Goal: Task Accomplishment & Management: Manage account settings

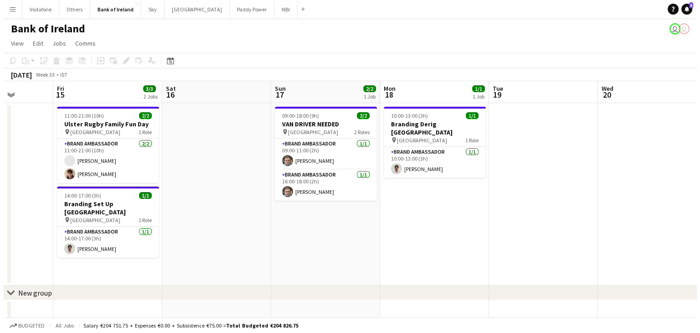
scroll to position [0, 278]
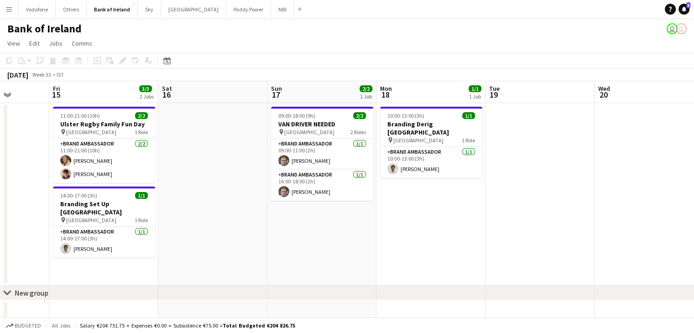
click at [217, 19] on div "Bank of Ireland user user" at bounding box center [347, 26] width 694 height 17
click at [226, 16] on button "Paddy Power Close" at bounding box center [248, 9] width 45 height 18
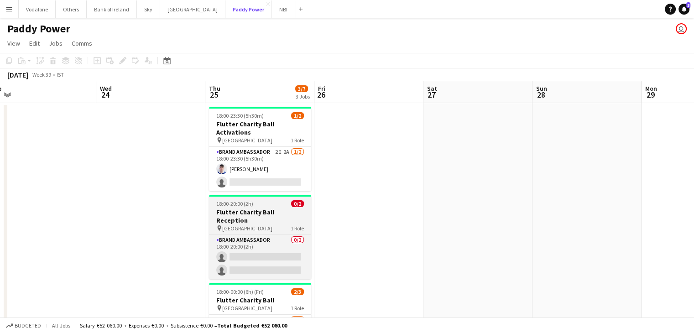
scroll to position [0, 230]
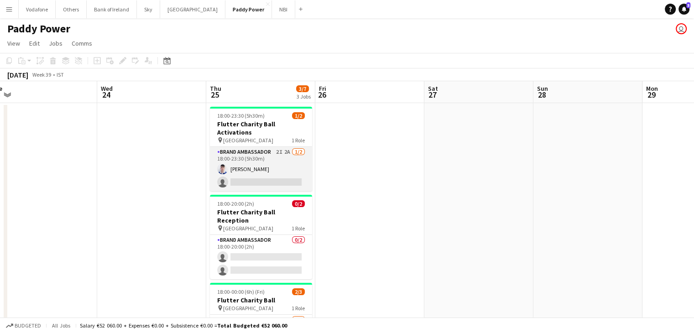
click at [264, 161] on app-card-role "Brand Ambassador 2I 2A [DATE] 18:00-23:30 (5h30m) [DEMOGRAPHIC_DATA][PERSON_NAM…" at bounding box center [261, 169] width 102 height 44
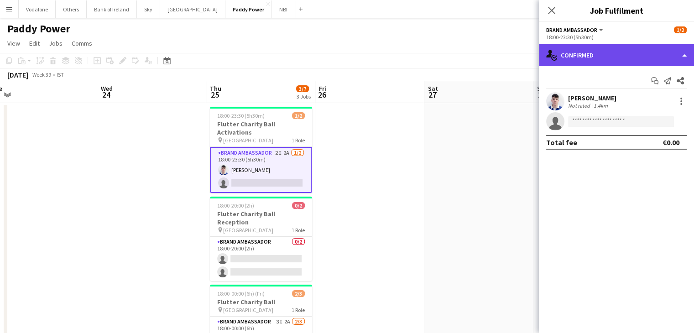
click at [575, 51] on div "single-neutral-actions-check-2 Confirmed" at bounding box center [615, 55] width 155 height 22
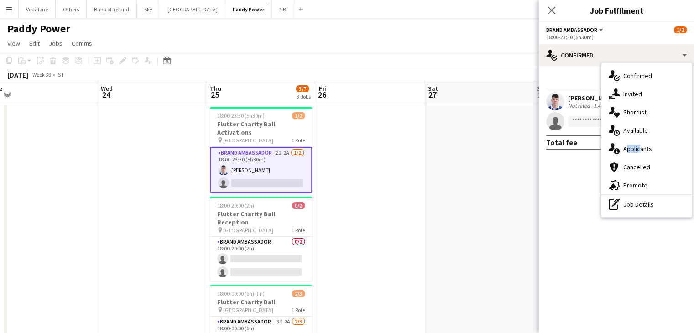
click at [637, 144] on div "single-neutral-actions-information Applicants" at bounding box center [646, 149] width 90 height 18
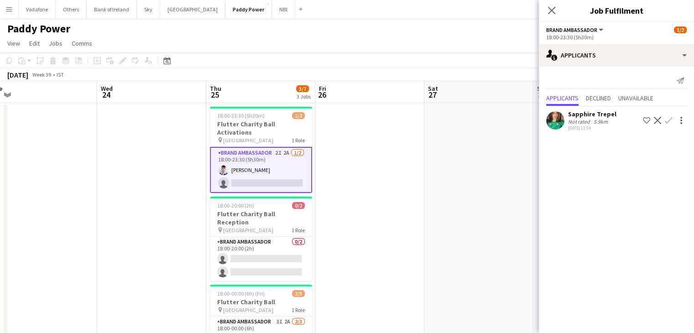
click at [470, 160] on app-date-cell at bounding box center [478, 248] width 109 height 290
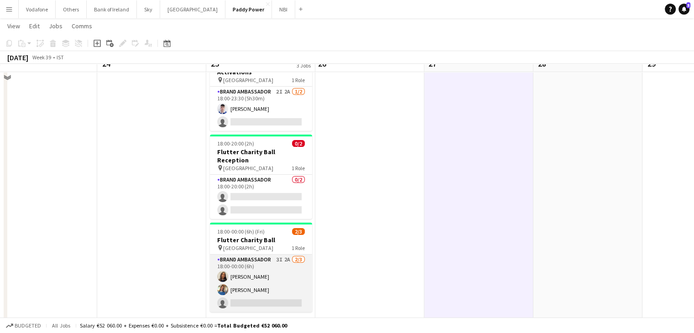
scroll to position [46, 0]
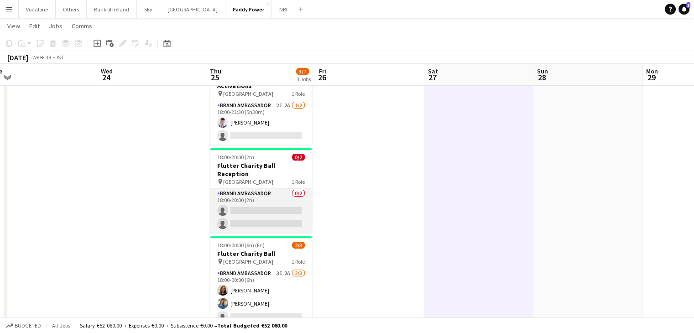
click at [277, 206] on app-card-role "Brand Ambassador 0/2 18:00-20:00 (2h) single-neutral-actions single-neutral-act…" at bounding box center [261, 210] width 102 height 44
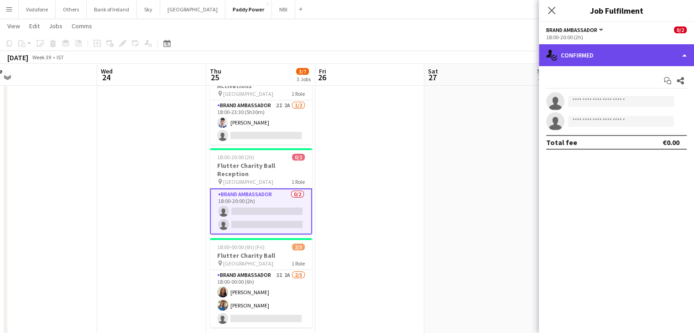
click at [577, 55] on div "single-neutral-actions-check-2 Confirmed" at bounding box center [615, 55] width 155 height 22
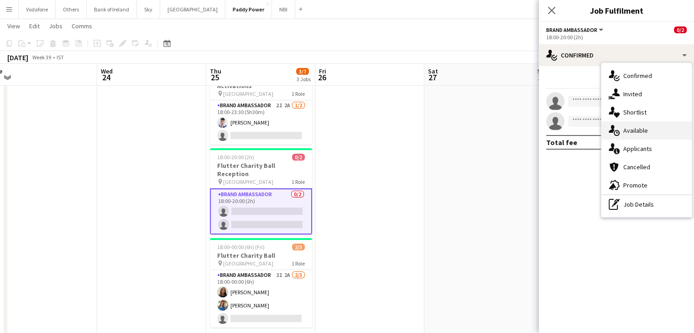
click at [623, 135] on div "single-neutral-actions-upload Available" at bounding box center [646, 130] width 90 height 18
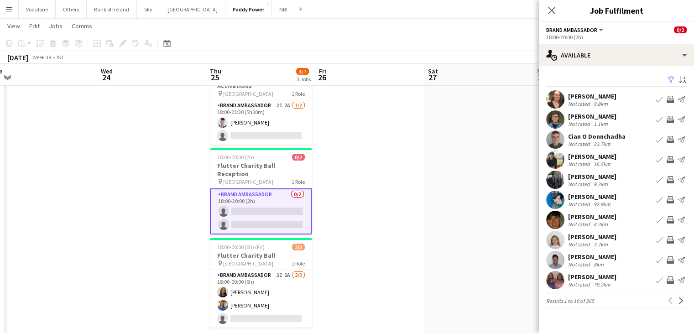
click at [441, 144] on app-date-cell at bounding box center [478, 202] width 109 height 290
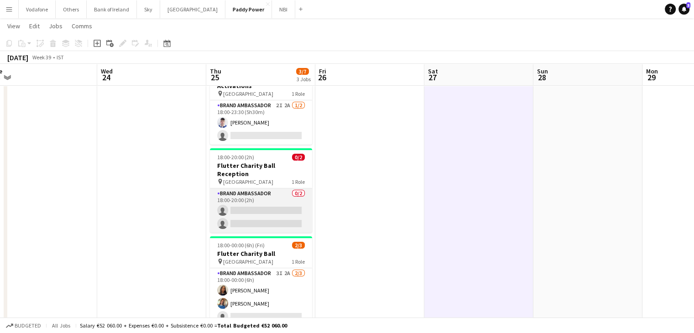
click at [243, 190] on app-card-role "Brand Ambassador 0/2 18:00-20:00 (2h) single-neutral-actions single-neutral-act…" at bounding box center [261, 210] width 102 height 44
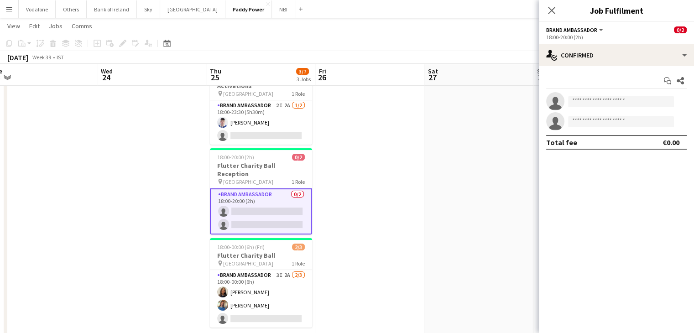
click at [454, 155] on app-date-cell at bounding box center [478, 202] width 109 height 290
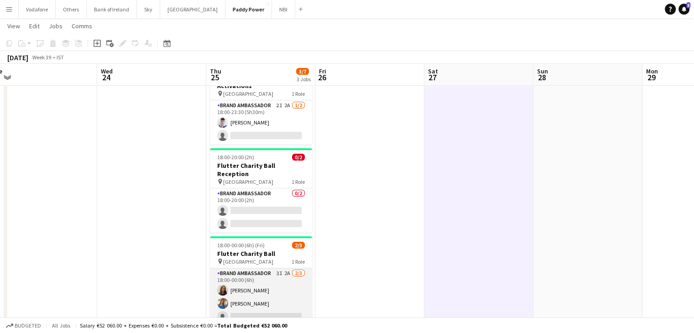
click at [285, 269] on app-card-role "Brand Ambassador 3I 2A [DATE] 18:00-00:00 (6h) [PERSON_NAME] [PERSON_NAME] sing…" at bounding box center [261, 296] width 102 height 57
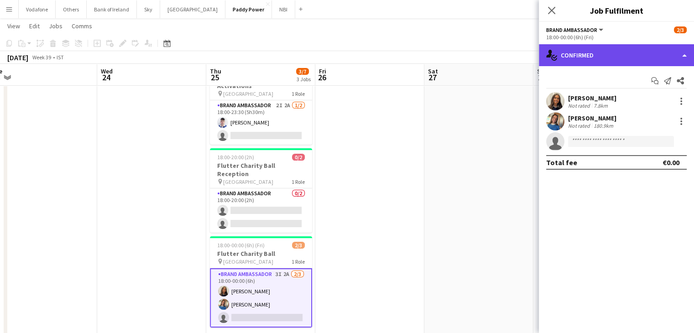
click at [603, 53] on div "single-neutral-actions-check-2 Confirmed" at bounding box center [615, 55] width 155 height 22
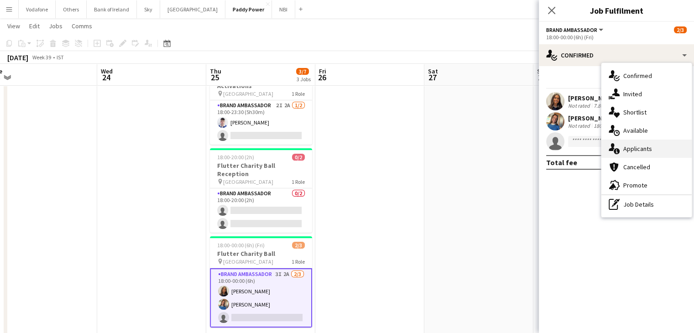
click at [644, 152] on div "single-neutral-actions-information Applicants" at bounding box center [646, 149] width 90 height 18
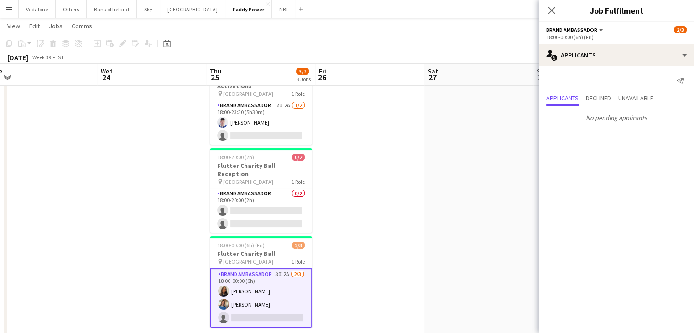
click at [436, 163] on app-date-cell at bounding box center [478, 202] width 109 height 290
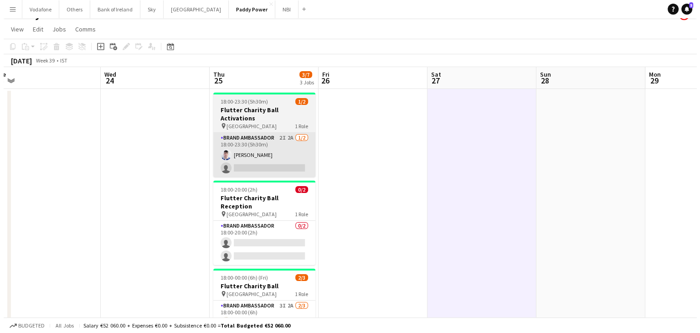
scroll to position [0, 0]
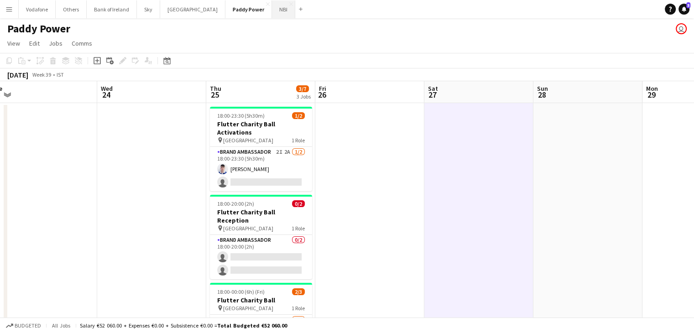
click at [272, 10] on button "NBI Close" at bounding box center [283, 9] width 23 height 18
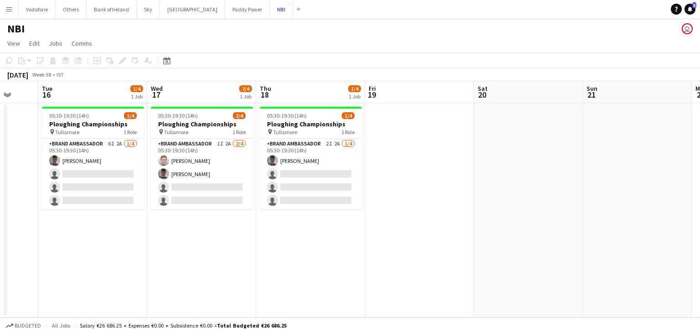
scroll to position [0, 287]
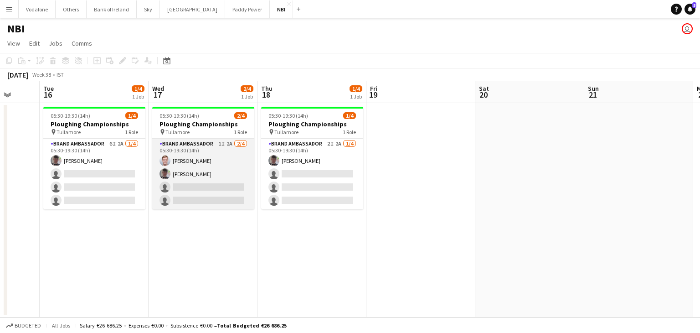
click at [249, 194] on app-card-role "Brand Ambassador 1I 2A [DATE] 05:30-19:30 (14h) [PERSON_NAME] [PERSON_NAME] sin…" at bounding box center [203, 174] width 102 height 71
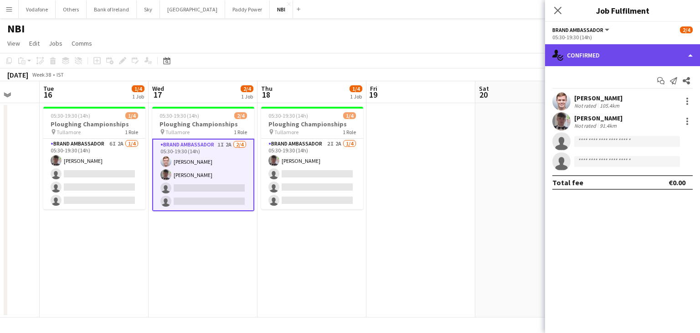
click at [600, 44] on div "single-neutral-actions-check-2 Confirmed" at bounding box center [622, 55] width 155 height 22
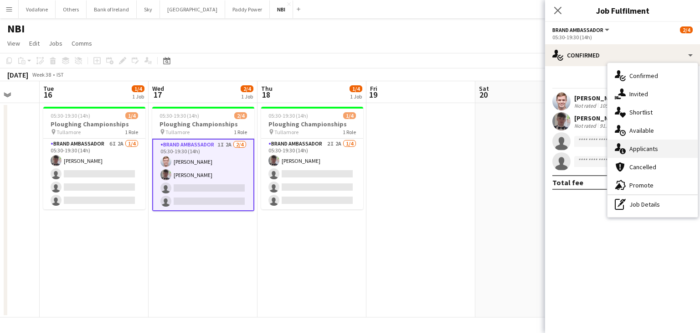
click at [641, 142] on div "single-neutral-actions-information Applicants" at bounding box center [653, 149] width 90 height 18
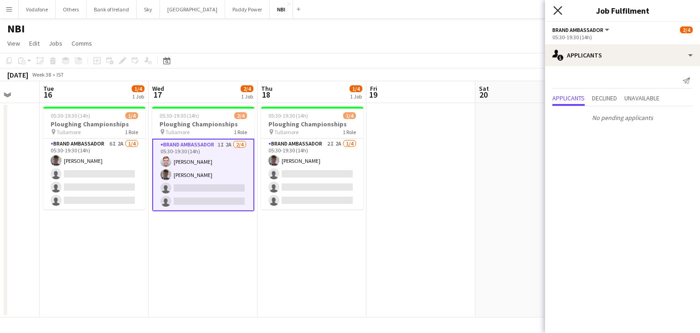
click at [560, 10] on icon "Close pop-in" at bounding box center [558, 10] width 9 height 9
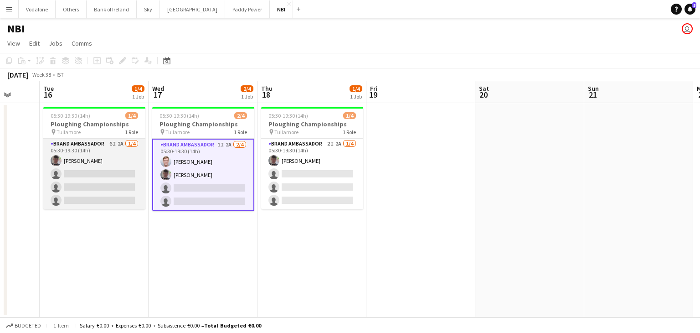
click at [72, 163] on app-card-role "Brand Ambassador 6I 2A [DATE] 05:30-19:30 (14h) [PERSON_NAME] single-neutral-ac…" at bounding box center [94, 174] width 102 height 71
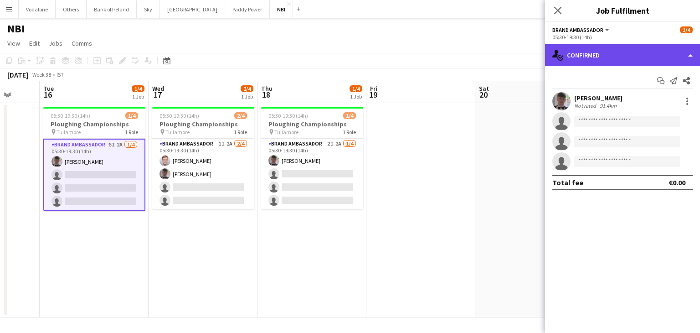
click at [608, 58] on div "single-neutral-actions-check-2 Confirmed" at bounding box center [622, 55] width 155 height 22
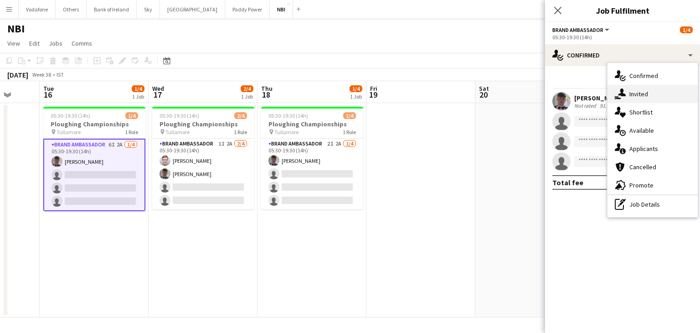
click at [631, 95] on div "single-neutral-actions-share-1 Invited" at bounding box center [653, 94] width 90 height 18
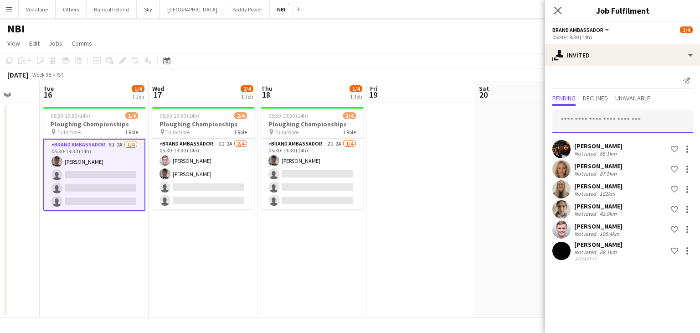
click at [625, 120] on input "text" at bounding box center [623, 121] width 140 height 23
click at [606, 125] on input "******" at bounding box center [623, 121] width 140 height 23
type input "**********"
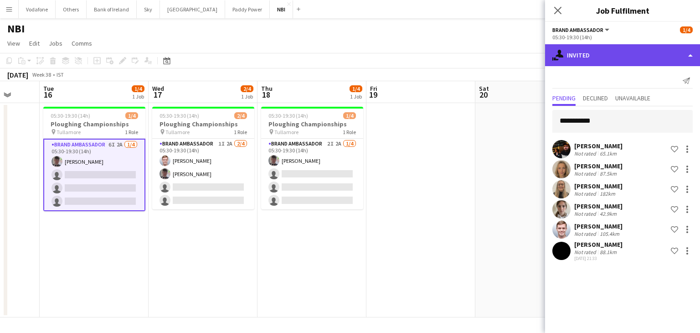
click at [685, 52] on div "single-neutral-actions-share-1 Invited" at bounding box center [622, 55] width 155 height 22
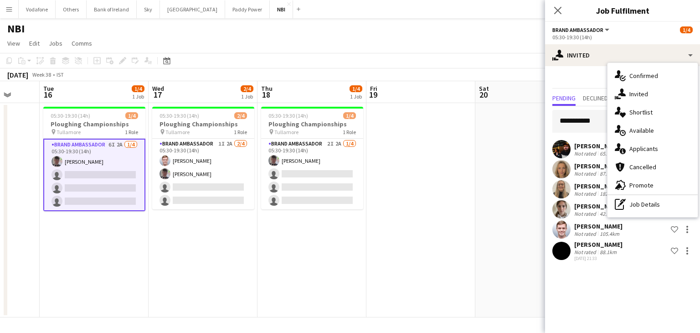
click at [480, 199] on app-date-cell at bounding box center [530, 210] width 109 height 214
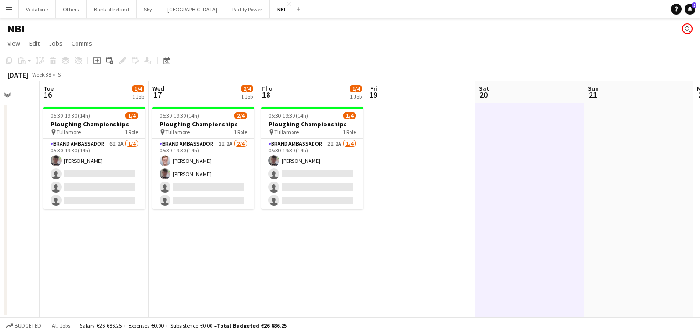
click at [15, 13] on button "Menu" at bounding box center [9, 9] width 18 height 18
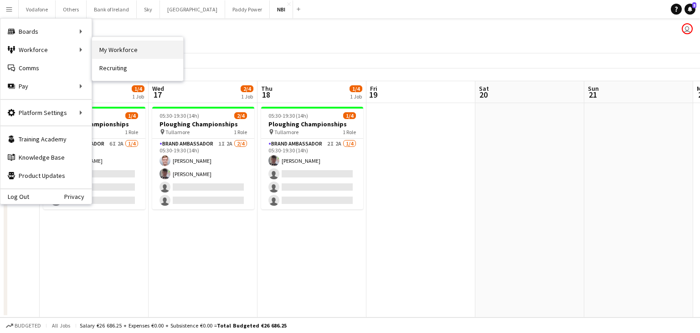
click at [146, 52] on link "My Workforce" at bounding box center [137, 50] width 91 height 18
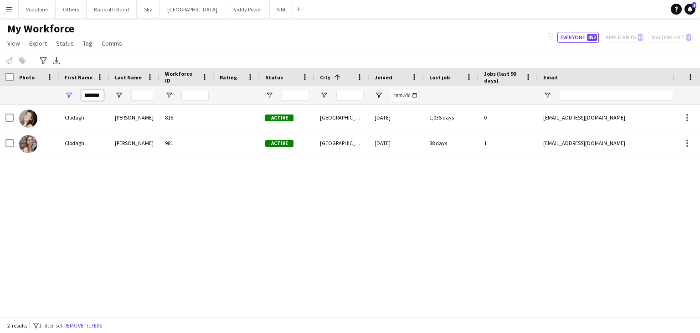
drag, startPoint x: 103, startPoint y: 95, endPoint x: 72, endPoint y: 99, distance: 30.8
click at [72, 99] on div "*******" at bounding box center [84, 95] width 50 height 18
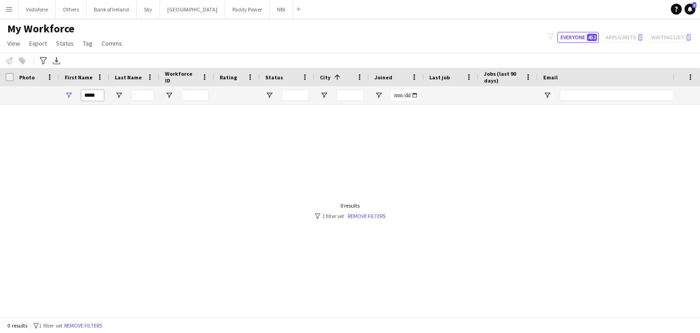
type input "****"
click at [11, 18] on button "Menu" at bounding box center [9, 9] width 18 height 18
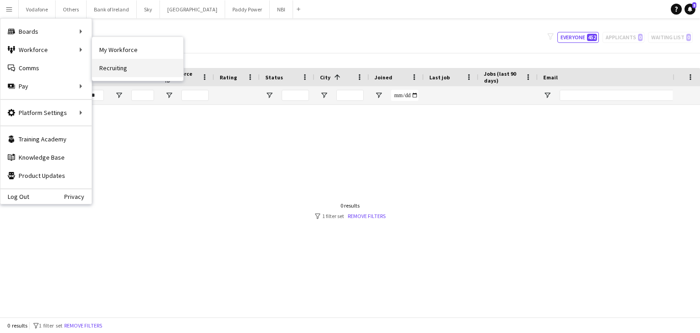
click at [113, 75] on link "Recruiting" at bounding box center [137, 68] width 91 height 18
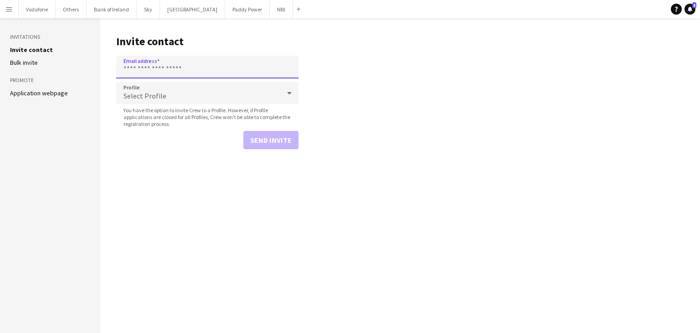
click at [133, 60] on input "Email address" at bounding box center [207, 67] width 182 height 23
click at [363, 97] on main "Invite contact Email address Profile Select Profile You have the option to invi…" at bounding box center [400, 175] width 600 height 315
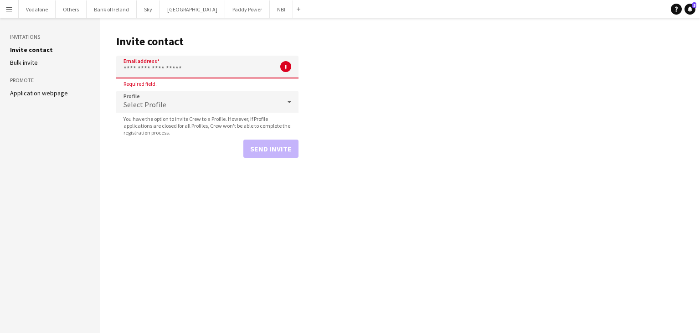
click at [224, 72] on input "Email address" at bounding box center [207, 67] width 182 height 23
type input "*"
type input "**********"
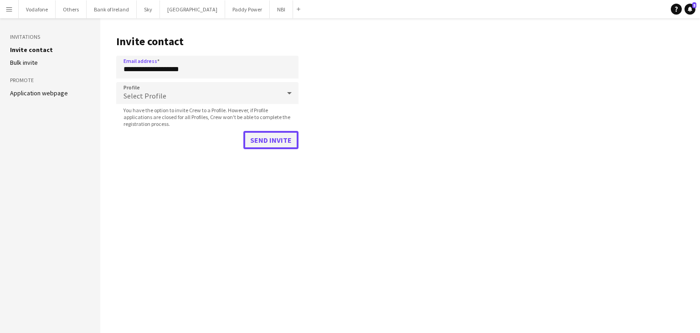
click at [259, 137] on button "Send invite" at bounding box center [270, 140] width 55 height 18
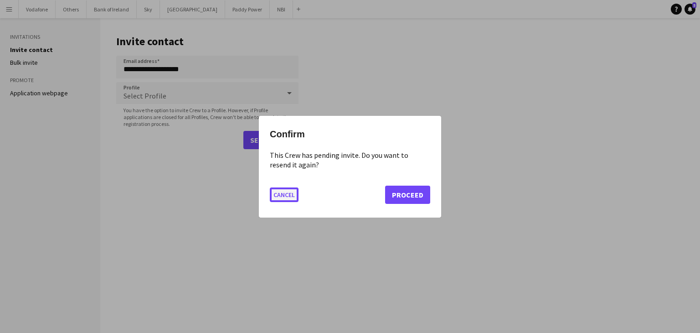
click at [290, 191] on button "Cancel" at bounding box center [284, 194] width 29 height 15
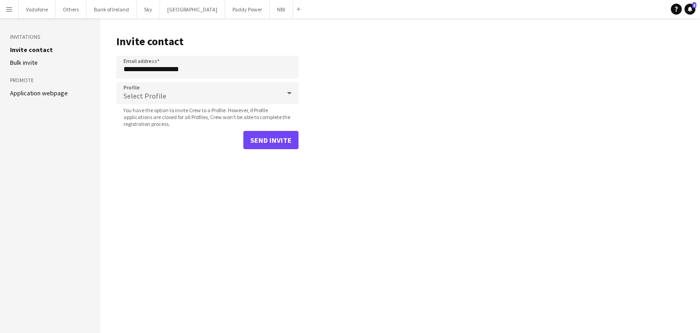
click at [5, 5] on app-icon "Menu" at bounding box center [8, 8] width 7 height 7
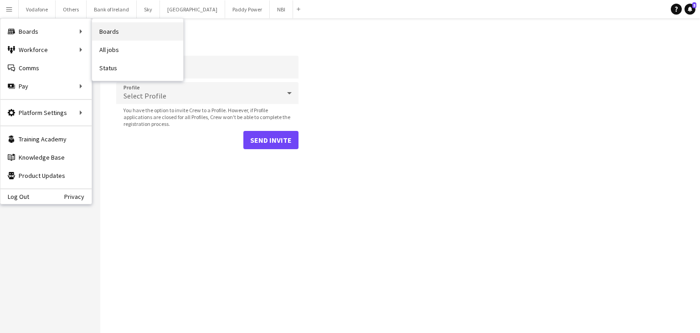
click at [100, 36] on link "Boards" at bounding box center [137, 31] width 91 height 18
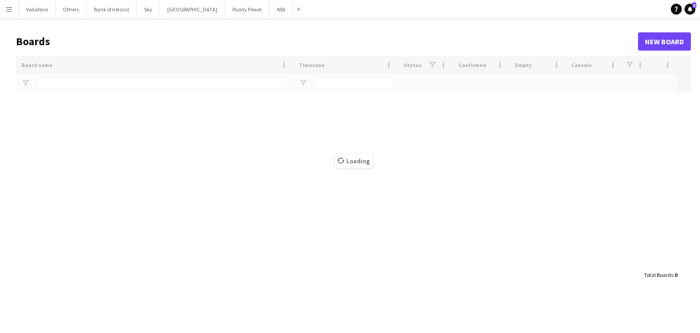
type input "***"
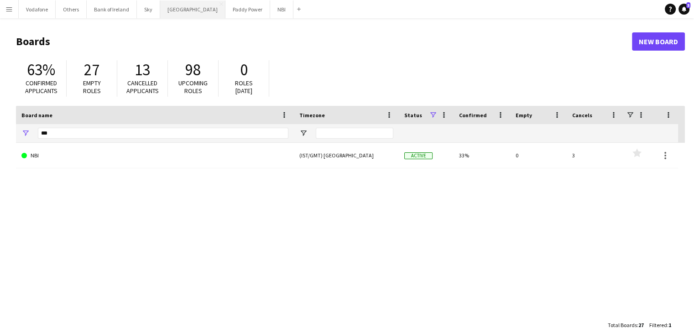
click at [173, 13] on button "[GEOGRAPHIC_DATA] Close" at bounding box center [192, 9] width 65 height 18
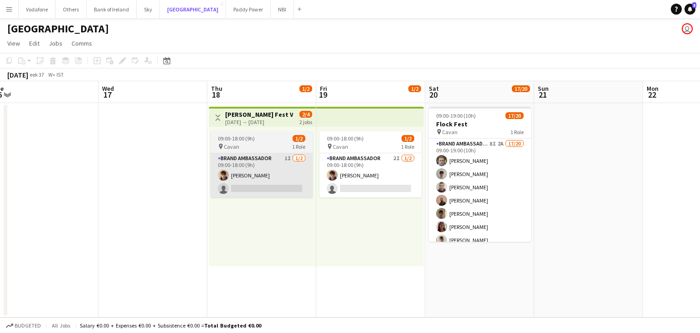
scroll to position [0, 337]
click at [468, 182] on app-card-role "Brand Ambassador 8I 2A 17/20 09:00-19:00 (10h) [PERSON_NAME] [PERSON_NAME] [PER…" at bounding box center [481, 280] width 102 height 282
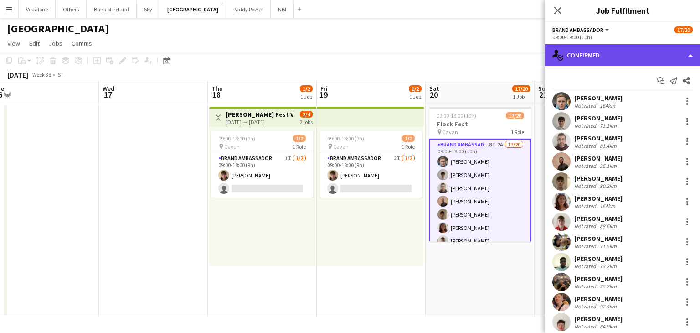
click at [559, 61] on div "single-neutral-actions-check-2 Confirmed" at bounding box center [622, 55] width 155 height 22
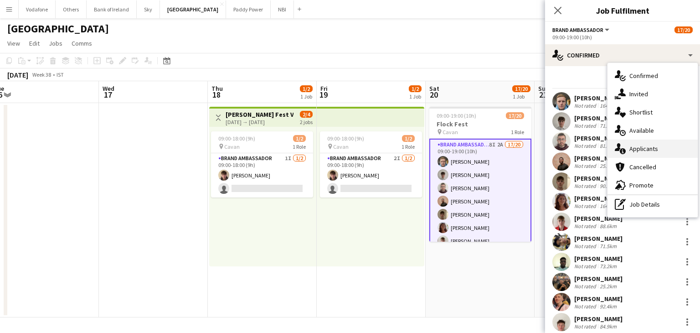
click at [657, 148] on div "single-neutral-actions-information Applicants" at bounding box center [653, 149] width 90 height 18
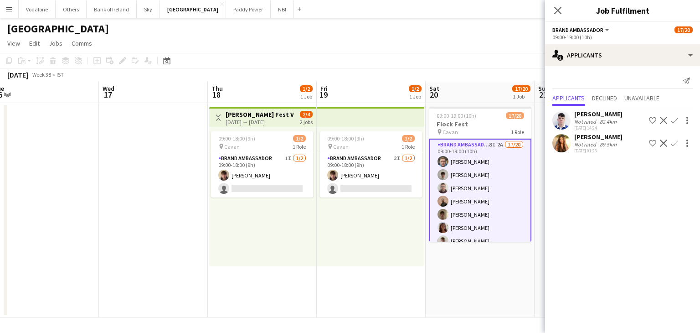
click at [558, 138] on app-user-avatar at bounding box center [562, 143] width 18 height 18
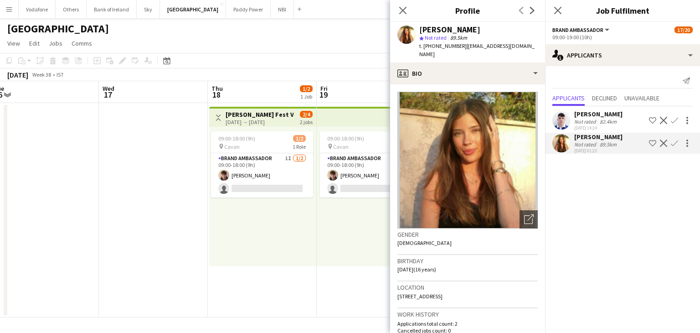
click at [128, 124] on app-date-cell at bounding box center [153, 210] width 109 height 214
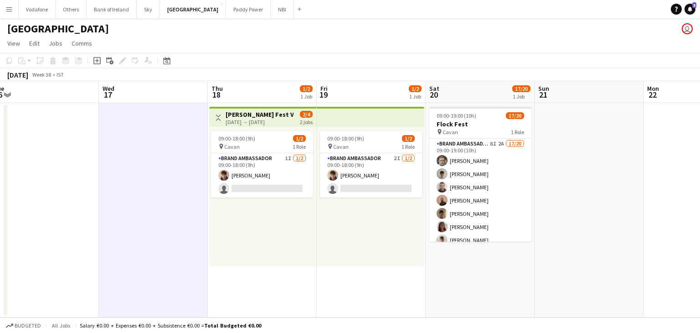
click at [278, 144] on div "pin Cavan 1 Role" at bounding box center [262, 146] width 102 height 7
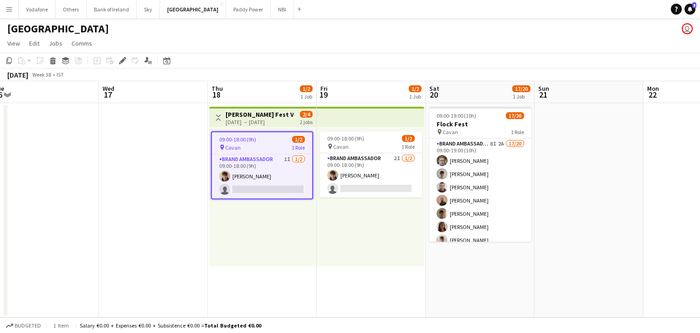
click at [88, 201] on app-date-cell at bounding box center [44, 210] width 109 height 214
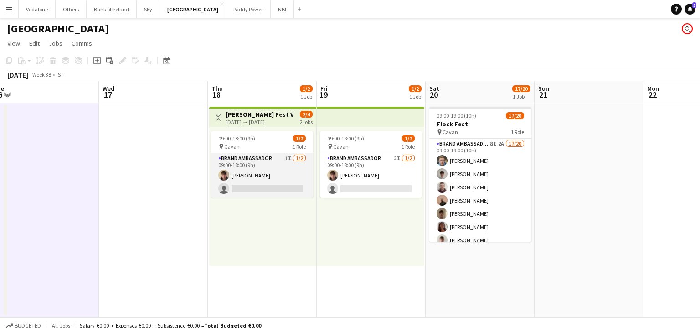
click at [231, 176] on app-card-role "Brand Ambassador 1I [DATE] 09:00-18:00 (9h) [PERSON_NAME] single-neutral-actions" at bounding box center [262, 175] width 102 height 44
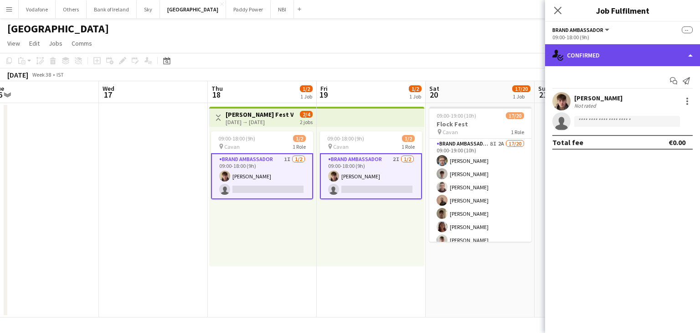
click at [656, 55] on div "single-neutral-actions-check-2 Confirmed" at bounding box center [622, 55] width 155 height 22
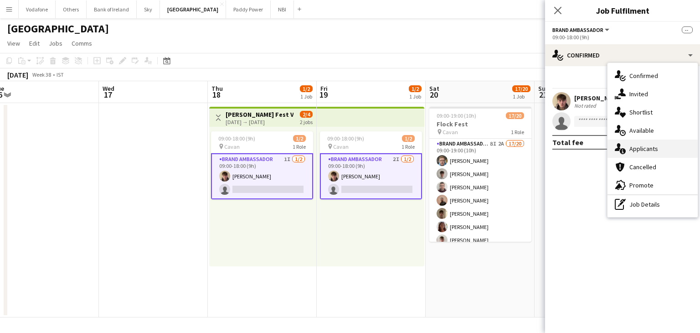
click at [649, 144] on div "single-neutral-actions-information Applicants" at bounding box center [653, 149] width 90 height 18
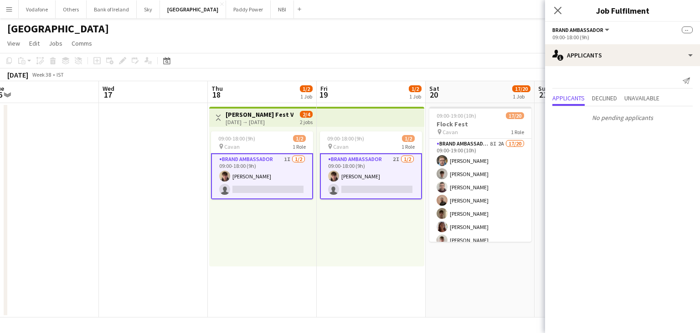
click at [301, 220] on div "09:00-18:00 (9h) 1/2 pin Cavan 1 Role Brand Ambassador 1I [DATE] 09:00-18:00 (9…" at bounding box center [262, 197] width 107 height 140
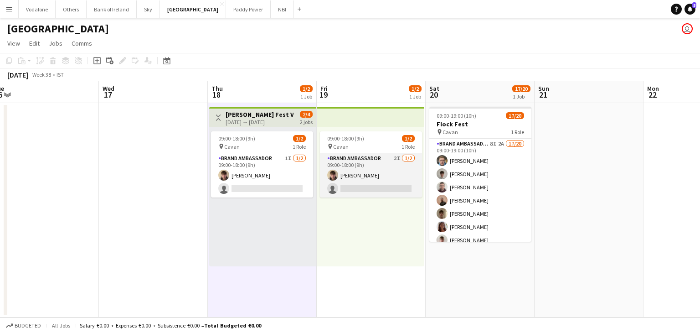
click at [379, 161] on app-card-role "Brand Ambassador 2I [DATE] 09:00-18:00 (9h) [PERSON_NAME] single-neutral-actions" at bounding box center [371, 175] width 102 height 44
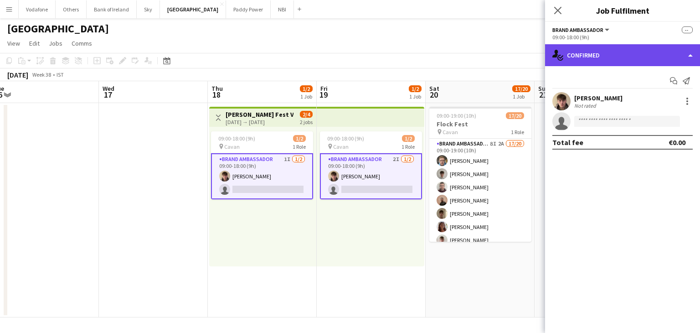
click at [596, 52] on div "single-neutral-actions-check-2 Confirmed" at bounding box center [622, 55] width 155 height 22
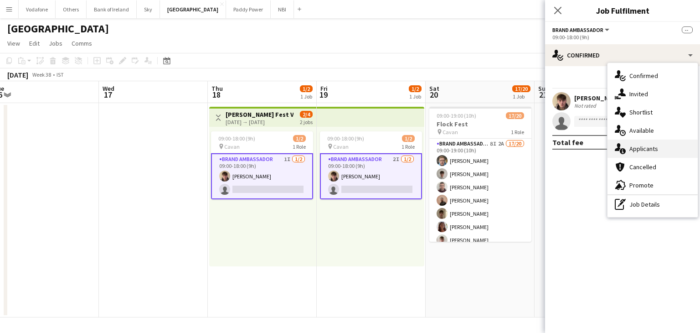
click at [633, 144] on div "single-neutral-actions-information Applicants" at bounding box center [653, 149] width 90 height 18
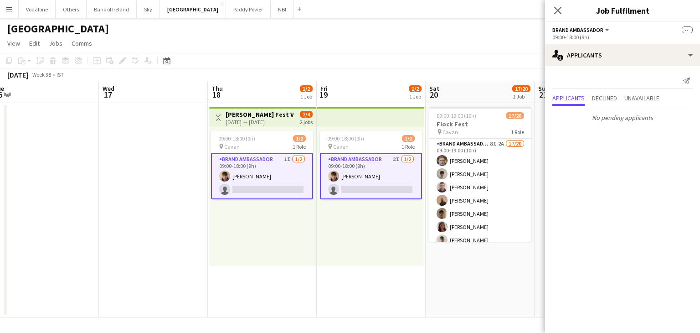
click at [286, 255] on div "09:00-18:00 (9h) 1/2 pin Cavan 1 Role Brand Ambassador 1I [DATE] 09:00-18:00 (9…" at bounding box center [262, 197] width 107 height 140
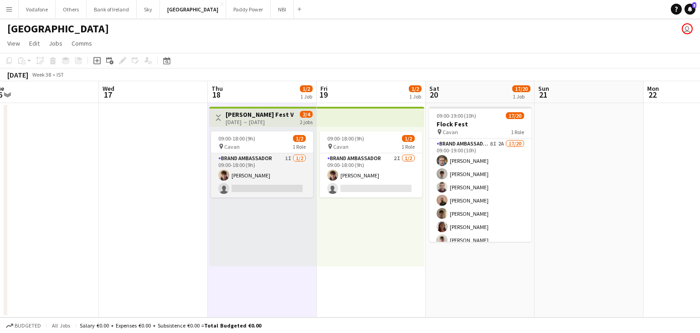
click at [283, 188] on app-card-role "Brand Ambassador 1I [DATE] 09:00-18:00 (9h) [PERSON_NAME] single-neutral-actions" at bounding box center [262, 175] width 102 height 44
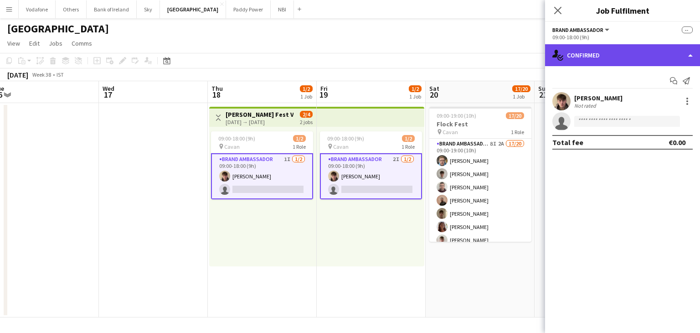
click at [599, 55] on div "single-neutral-actions-check-2 Confirmed" at bounding box center [622, 55] width 155 height 22
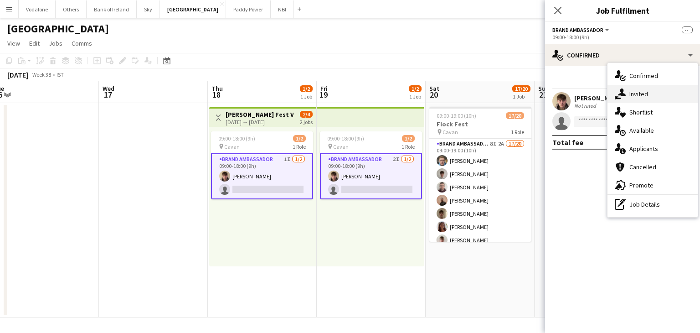
click at [642, 97] on div "single-neutral-actions-share-1 Invited" at bounding box center [653, 94] width 90 height 18
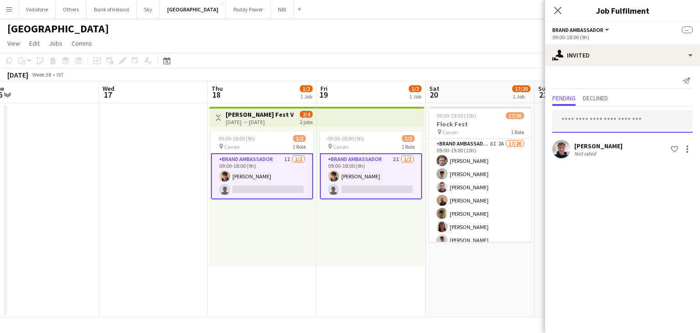
click at [630, 116] on input "text" at bounding box center [623, 121] width 140 height 23
type input "*"
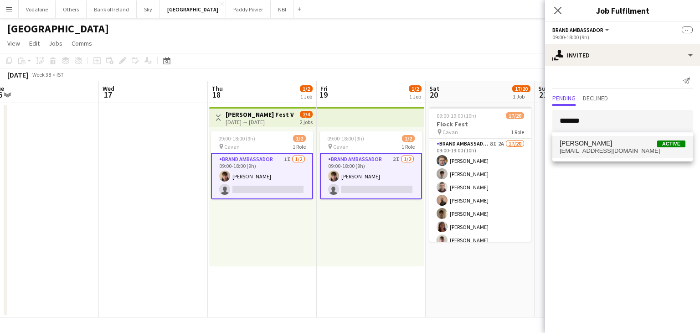
type input "*******"
click at [645, 144] on span "[PERSON_NAME] Active" at bounding box center [623, 144] width 126 height 8
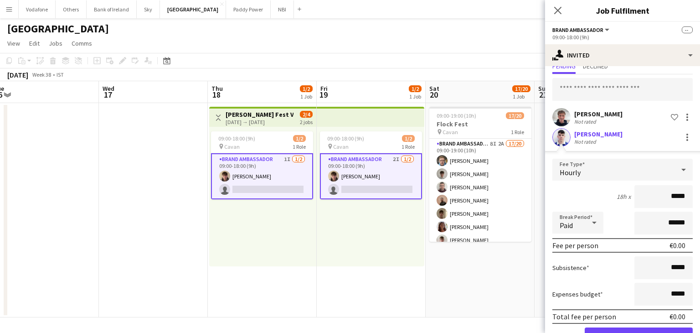
scroll to position [46, 0]
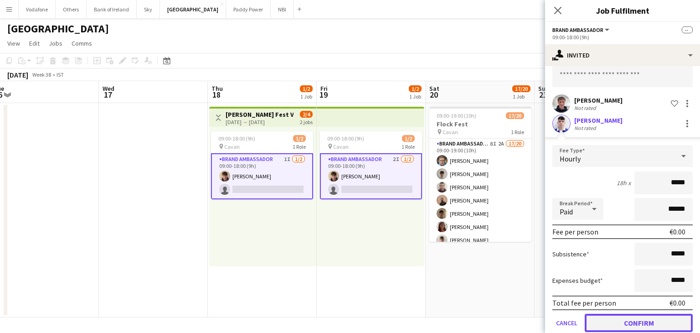
click at [637, 323] on button "Confirm" at bounding box center [639, 323] width 108 height 18
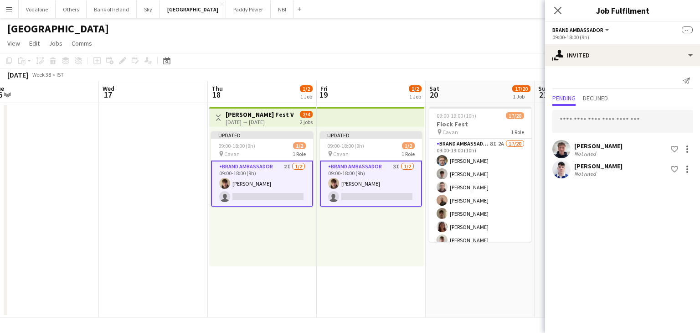
scroll to position [0, 0]
click at [494, 288] on app-date-cell "09:00-19:00 (10h) 17/20 Flock Fest pin Cavan 1 Role Brand Ambassador 8I 2A 17/2…" at bounding box center [480, 210] width 109 height 214
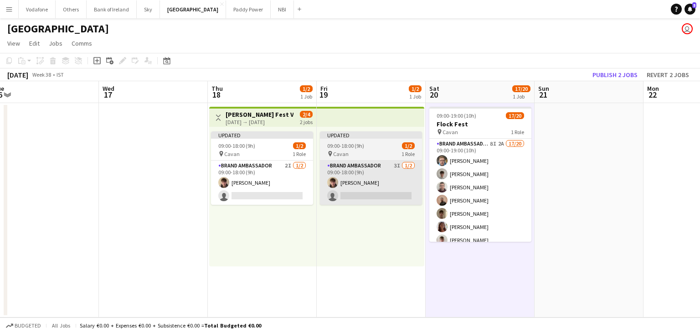
click at [354, 203] on app-card-role "Brand Ambassador 3I [DATE] 09:00-18:00 (9h) [PERSON_NAME] single-neutral-actions" at bounding box center [371, 182] width 102 height 44
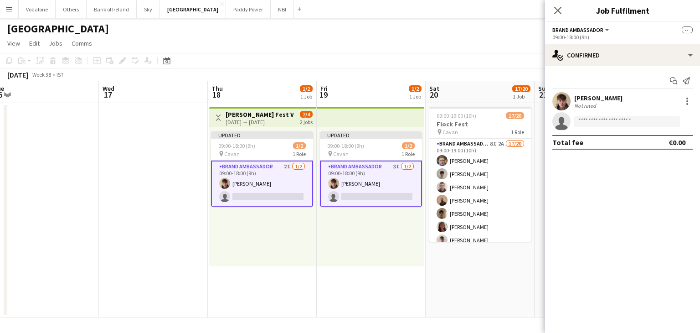
click at [24, 289] on app-date-cell at bounding box center [44, 210] width 109 height 214
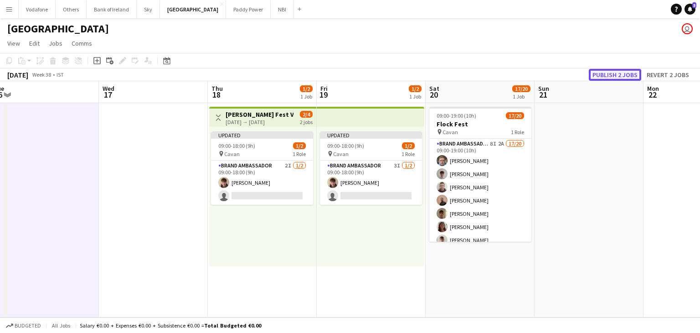
click at [606, 70] on button "Publish 2 jobs" at bounding box center [615, 75] width 52 height 12
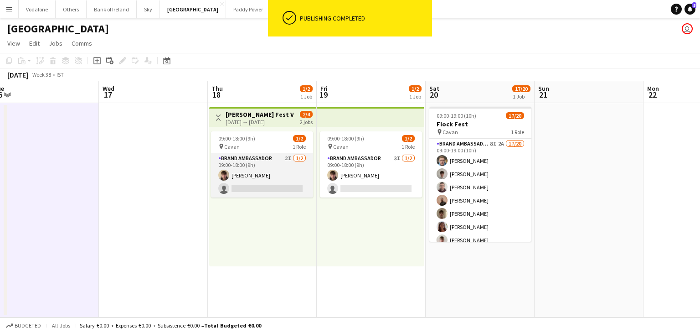
click at [272, 172] on app-card-role "Brand Ambassador 2I [DATE] 09:00-18:00 (9h) [PERSON_NAME] single-neutral-actions" at bounding box center [262, 175] width 102 height 44
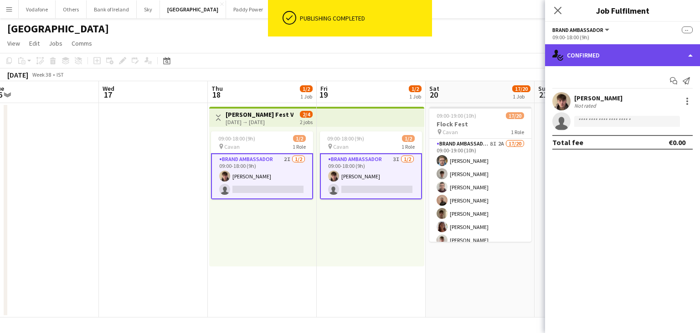
click at [635, 59] on div "single-neutral-actions-check-2 Confirmed" at bounding box center [622, 55] width 155 height 22
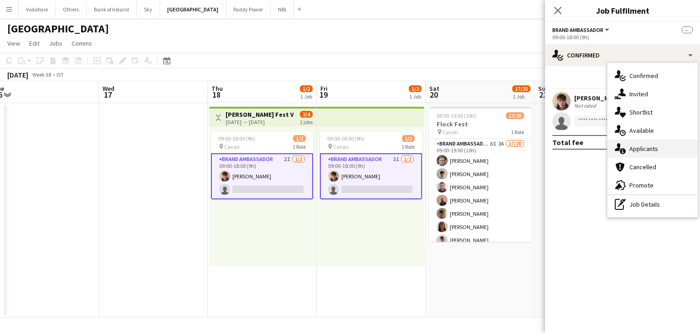
click at [653, 156] on div "single-neutral-actions-information Applicants" at bounding box center [653, 149] width 90 height 18
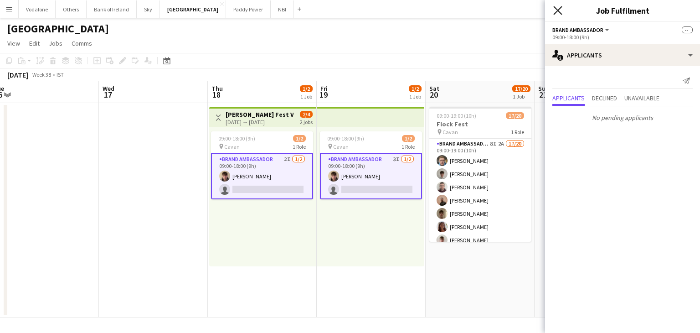
click at [554, 10] on icon "Close pop-in" at bounding box center [558, 10] width 9 height 9
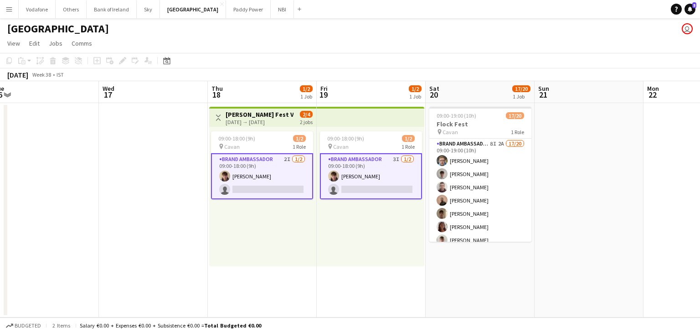
click at [275, 159] on app-card-role "Brand Ambassador 2I [DATE] 09:00-18:00 (9h) [PERSON_NAME] single-neutral-actions" at bounding box center [262, 176] width 102 height 46
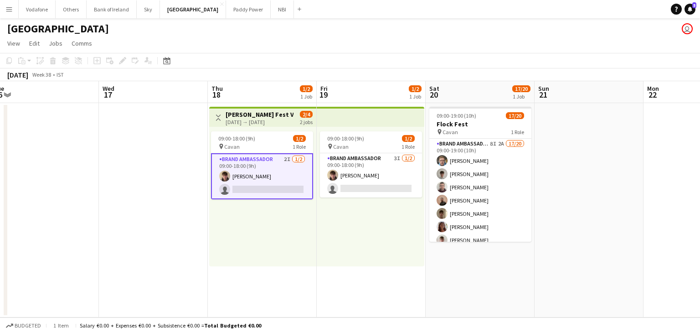
click at [282, 185] on app-card-role "Brand Ambassador 2I [DATE] 09:00-18:00 (9h) [PERSON_NAME] single-neutral-actions" at bounding box center [262, 176] width 102 height 46
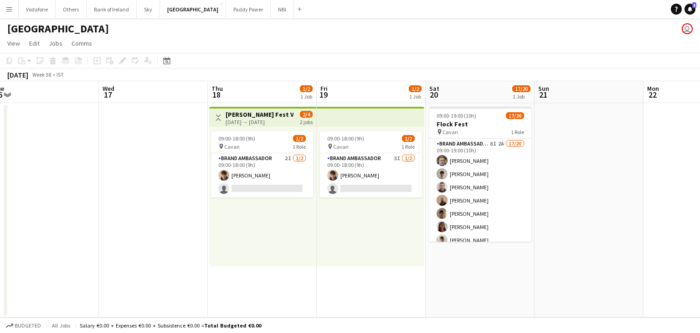
click at [51, 190] on app-date-cell at bounding box center [44, 210] width 109 height 214
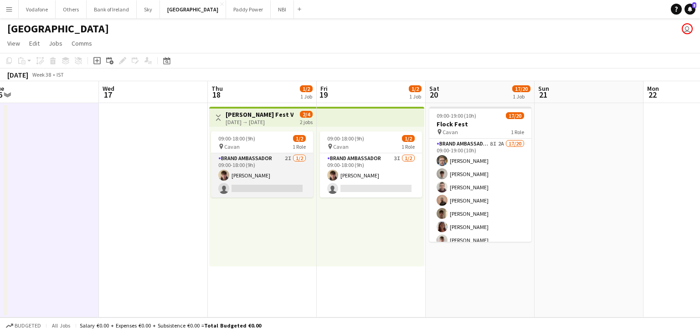
click at [277, 180] on app-card-role "Brand Ambassador 2I [DATE] 09:00-18:00 (9h) [PERSON_NAME] single-neutral-actions" at bounding box center [262, 175] width 102 height 44
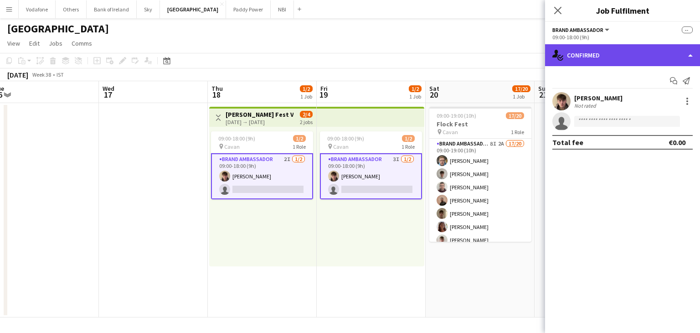
click at [588, 60] on div "single-neutral-actions-check-2 Confirmed" at bounding box center [622, 55] width 155 height 22
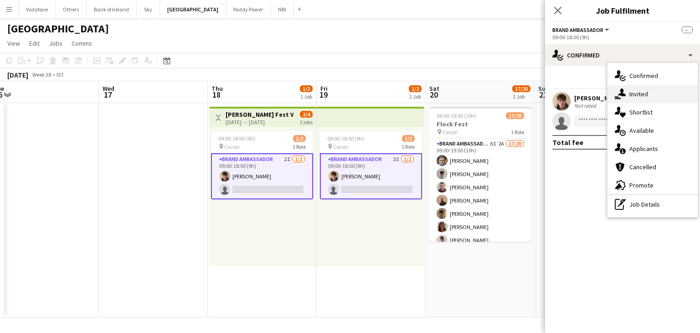
click at [645, 101] on div "single-neutral-actions-share-1 Invited" at bounding box center [653, 94] width 90 height 18
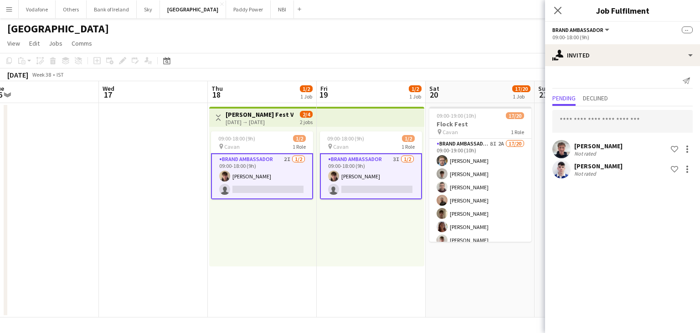
click at [165, 172] on app-date-cell at bounding box center [153, 210] width 109 height 214
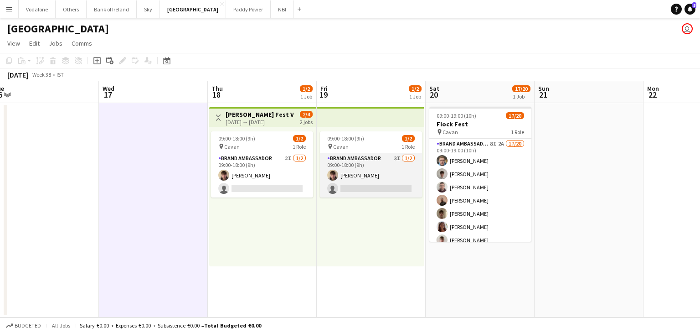
click at [376, 175] on app-card-role "Brand Ambassador 3I [DATE] 09:00-18:00 (9h) [PERSON_NAME] single-neutral-actions" at bounding box center [371, 175] width 102 height 44
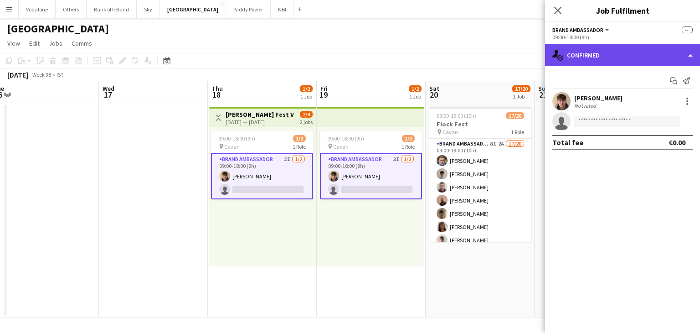
click at [590, 57] on div "single-neutral-actions-check-2 Confirmed" at bounding box center [622, 55] width 155 height 22
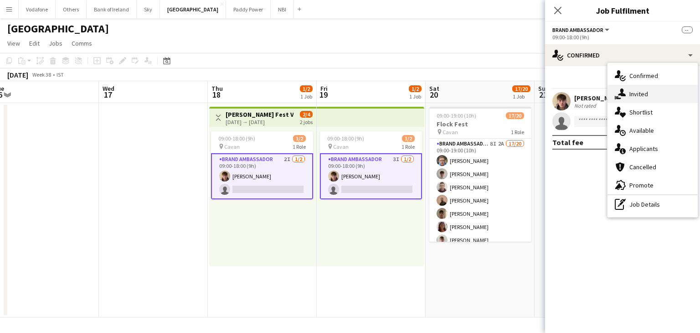
click at [633, 96] on div "single-neutral-actions-share-1 Invited" at bounding box center [653, 94] width 90 height 18
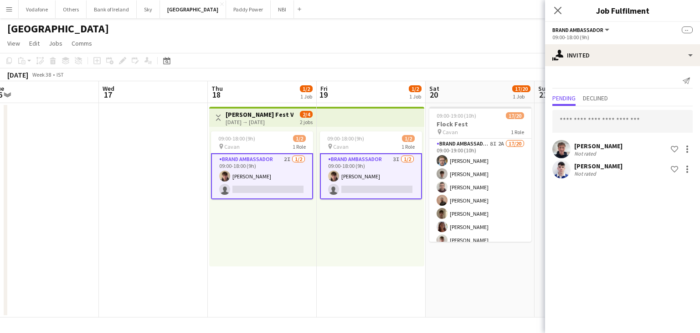
click at [162, 130] on app-date-cell at bounding box center [153, 210] width 109 height 214
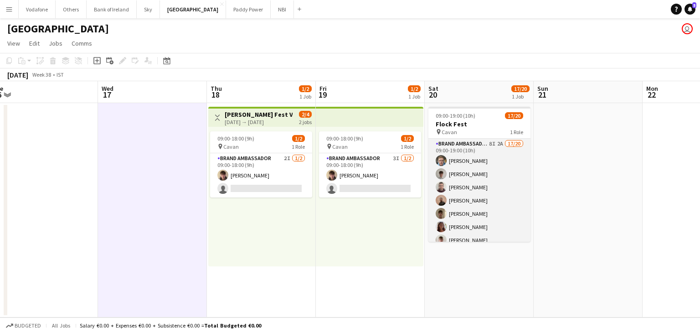
click at [492, 217] on app-card-role "Brand Ambassador 8I 2A 17/20 09:00-19:00 (10h) [PERSON_NAME] [PERSON_NAME] [PER…" at bounding box center [480, 280] width 102 height 282
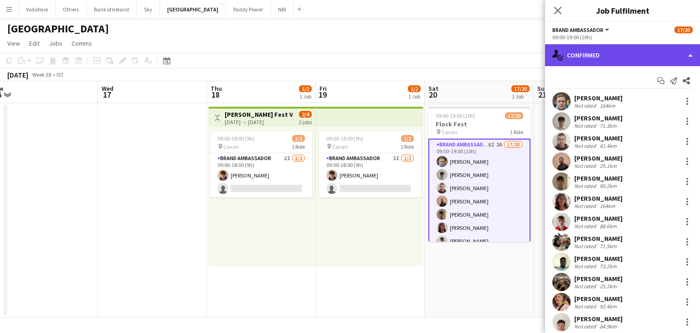
click at [569, 65] on div "single-neutral-actions-check-2 Confirmed" at bounding box center [622, 55] width 155 height 22
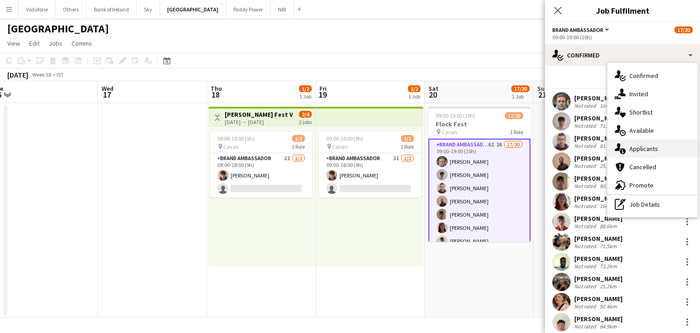
click at [618, 144] on icon at bounding box center [618, 147] width 6 height 8
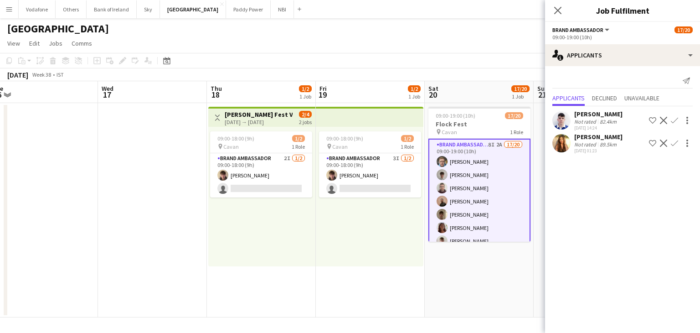
click at [121, 150] on app-date-cell at bounding box center [152, 210] width 109 height 214
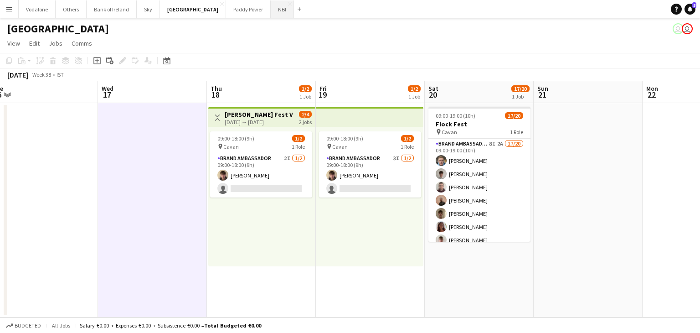
click at [271, 10] on button "NBI Close" at bounding box center [282, 9] width 23 height 18
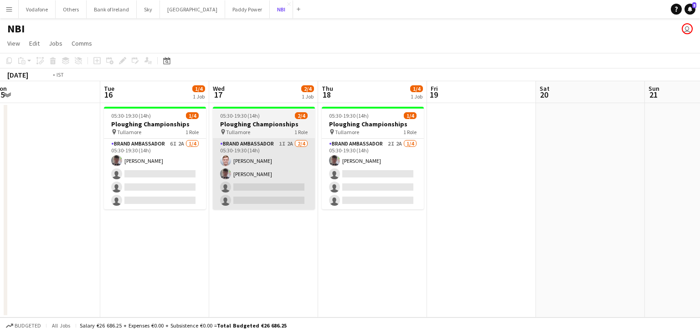
scroll to position [0, 226]
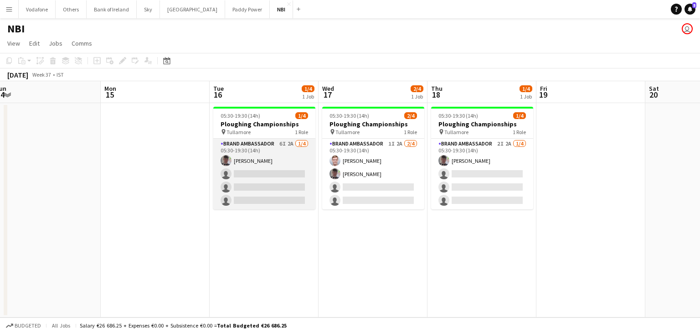
click at [270, 184] on app-card-role "Brand Ambassador 6I 2A [DATE] 05:30-19:30 (14h) [PERSON_NAME] single-neutral-ac…" at bounding box center [264, 174] width 102 height 71
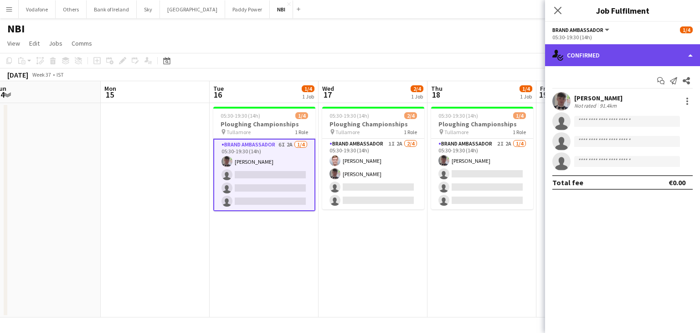
click at [576, 61] on div "single-neutral-actions-check-2 Confirmed" at bounding box center [622, 55] width 155 height 22
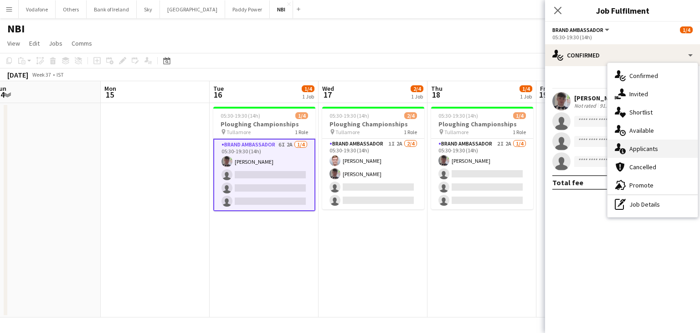
click at [627, 143] on div "single-neutral-actions-information Applicants" at bounding box center [653, 149] width 90 height 18
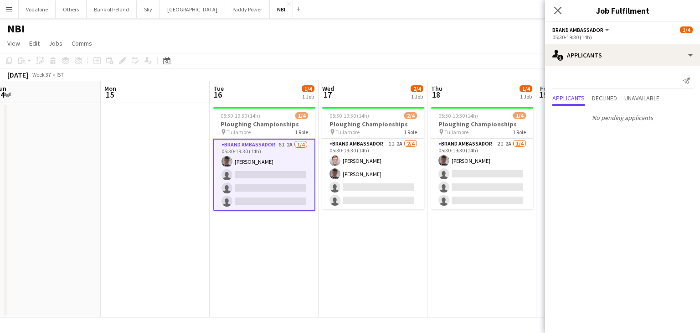
click at [214, 165] on app-card-role "Brand Ambassador 6I 2A [DATE] 05:30-19:30 (14h) [PERSON_NAME] single-neutral-ac…" at bounding box center [264, 175] width 102 height 72
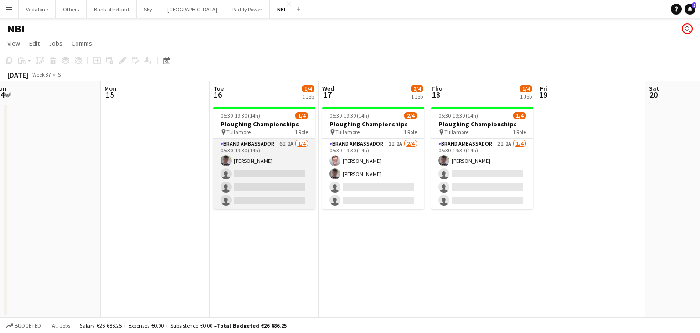
click at [243, 174] on app-card-role "Brand Ambassador 6I 2A [DATE] 05:30-19:30 (14h) [PERSON_NAME] single-neutral-ac…" at bounding box center [264, 174] width 102 height 71
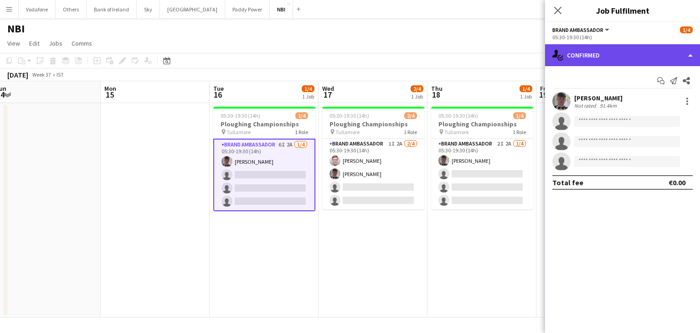
click at [623, 50] on div "single-neutral-actions-check-2 Confirmed" at bounding box center [622, 55] width 155 height 22
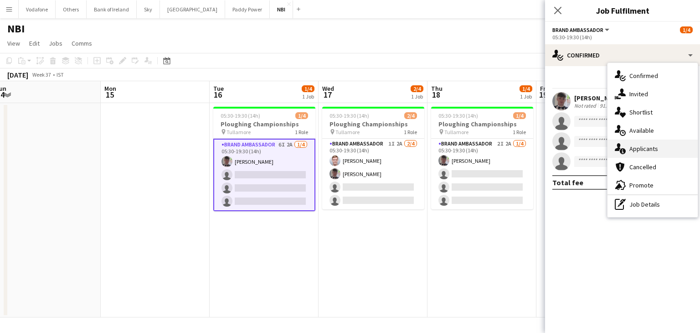
click at [643, 153] on div "single-neutral-actions-information Applicants" at bounding box center [653, 149] width 90 height 18
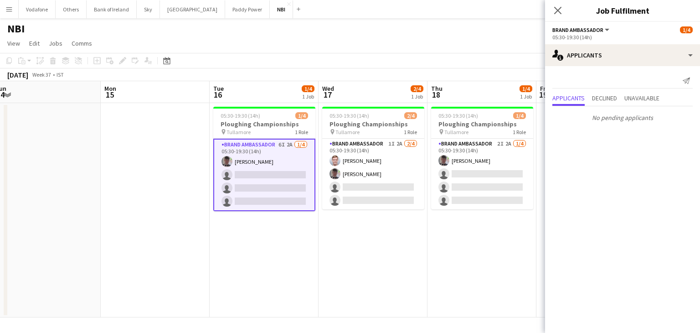
click at [140, 166] on app-date-cell at bounding box center [155, 210] width 109 height 214
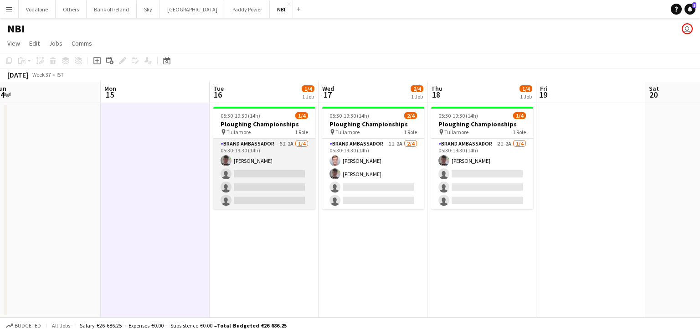
click at [250, 166] on app-card-role "Brand Ambassador 6I 2A [DATE] 05:30-19:30 (14h) [PERSON_NAME] single-neutral-ac…" at bounding box center [264, 174] width 102 height 71
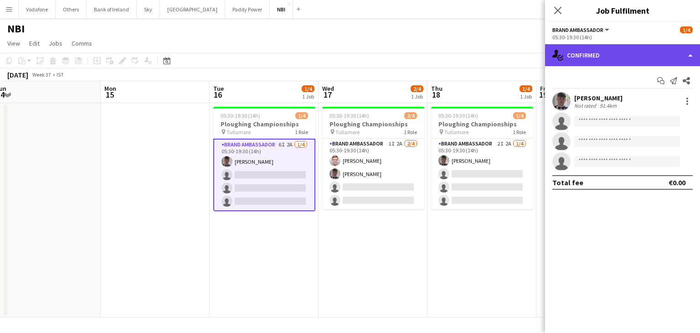
click at [584, 61] on div "single-neutral-actions-check-2 Confirmed" at bounding box center [622, 55] width 155 height 22
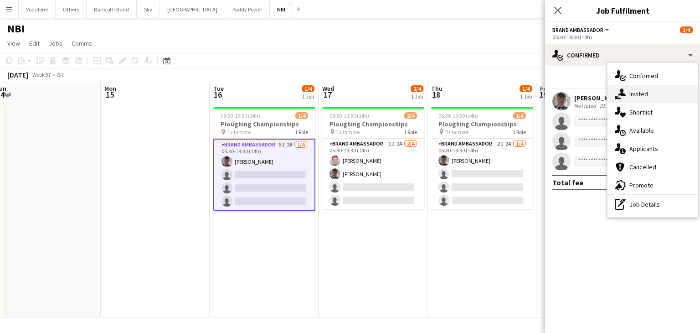
click at [642, 100] on div "single-neutral-actions-share-1 Invited" at bounding box center [653, 94] width 90 height 18
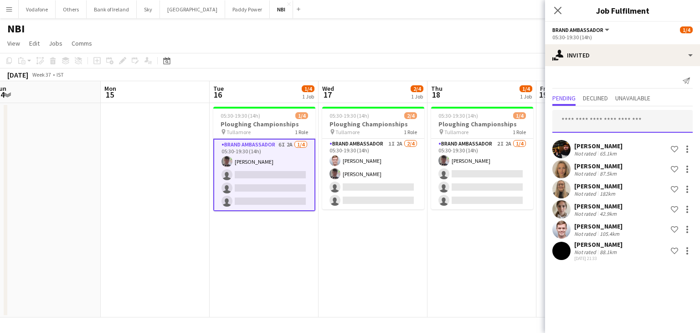
click at [629, 129] on input "text" at bounding box center [623, 121] width 140 height 23
type input "*"
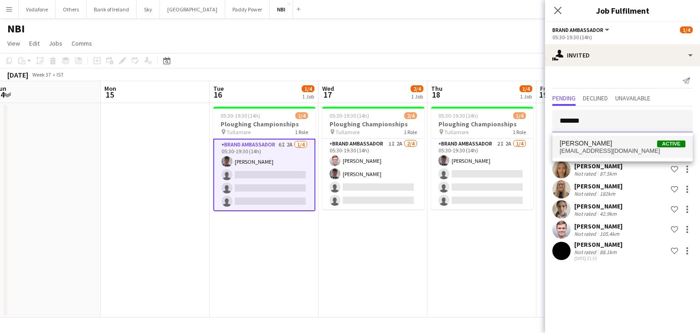
type input "*******"
click at [623, 147] on span "[EMAIL_ADDRESS][DOMAIN_NAME]" at bounding box center [623, 150] width 126 height 7
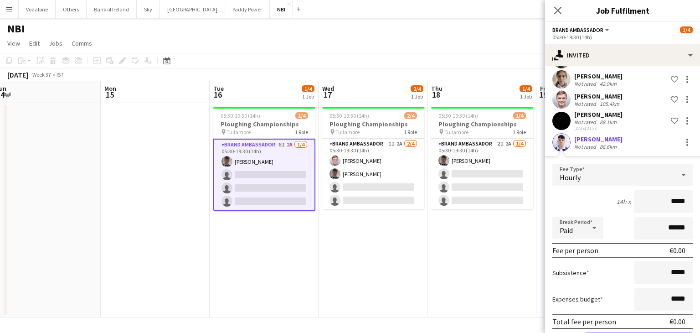
scroll to position [163, 0]
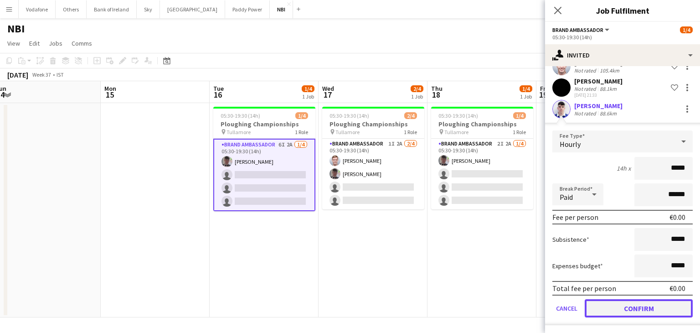
click at [616, 311] on button "Confirm" at bounding box center [639, 308] width 108 height 18
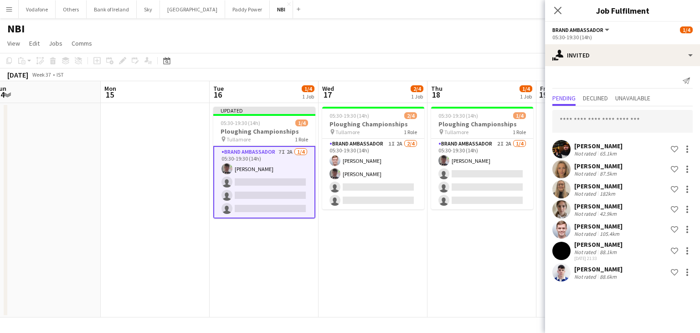
click at [429, 260] on app-date-cell "05:30-19:30 (14h) 1/4 Ploughing Championships pin Tullamore 1 Role Brand Ambass…" at bounding box center [482, 210] width 109 height 214
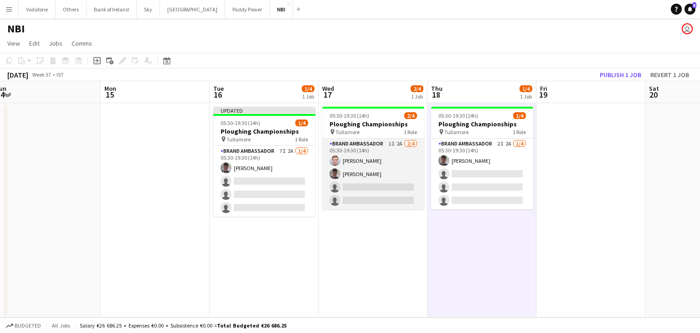
click at [387, 186] on app-card-role "Brand Ambassador 1I 2A [DATE] 05:30-19:30 (14h) [PERSON_NAME] [PERSON_NAME] sin…" at bounding box center [373, 174] width 102 height 71
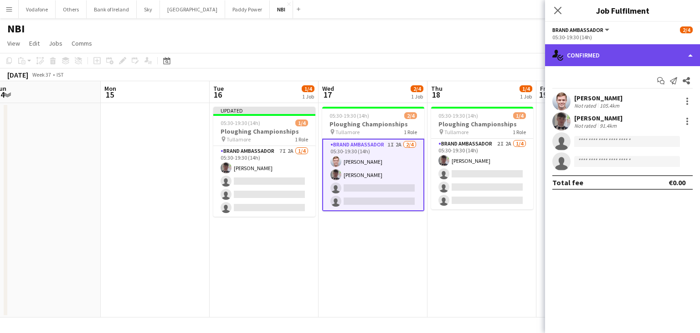
click at [626, 48] on div "single-neutral-actions-check-2 Confirmed" at bounding box center [622, 55] width 155 height 22
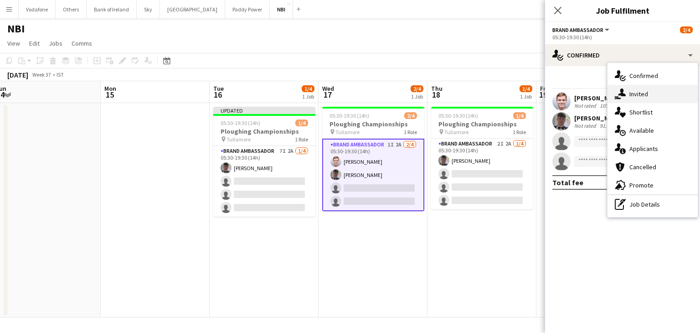
click at [649, 99] on div "single-neutral-actions-share-1 Invited" at bounding box center [653, 94] width 90 height 18
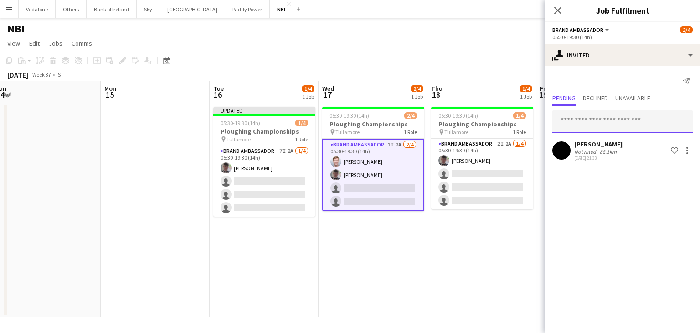
click at [636, 120] on input "text" at bounding box center [623, 121] width 140 height 23
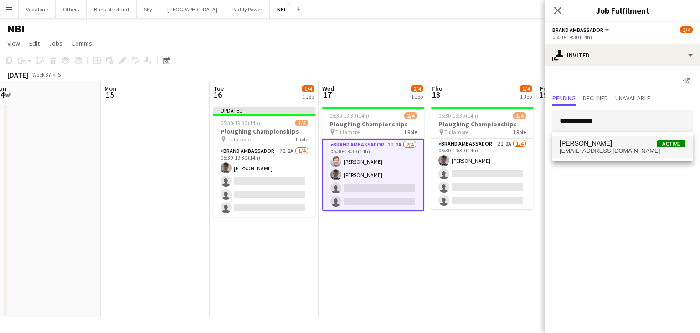
type input "**********"
click at [635, 143] on span "[PERSON_NAME] Active" at bounding box center [623, 144] width 126 height 8
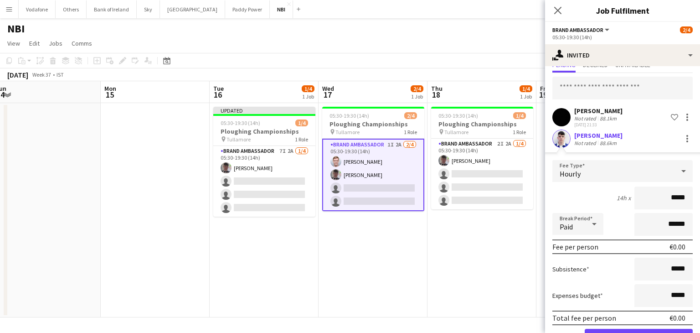
scroll to position [63, 0]
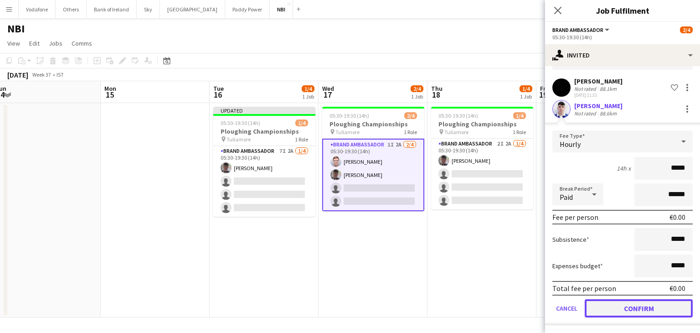
click at [653, 302] on button "Confirm" at bounding box center [639, 308] width 108 height 18
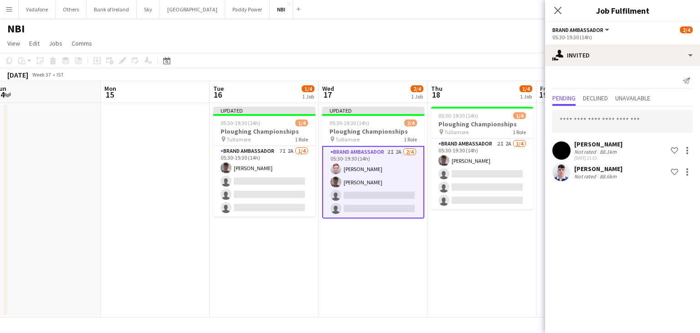
click at [487, 232] on app-date-cell "05:30-19:30 (14h) 1/4 Ploughing Championships pin Tullamore 1 Role Brand Ambass…" at bounding box center [482, 210] width 109 height 214
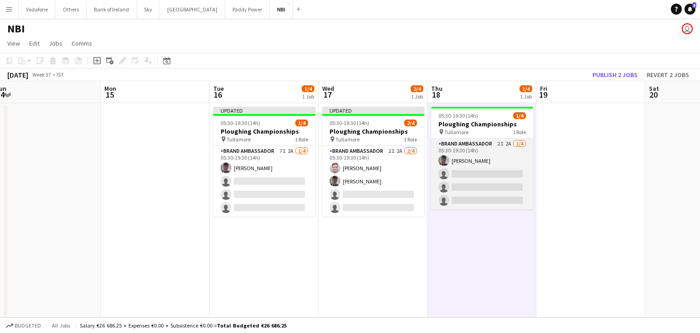
click at [484, 193] on app-card-role "Brand Ambassador 2I 2A [DATE] 05:30-19:30 (14h) [PERSON_NAME] single-neutral-ac…" at bounding box center [482, 174] width 102 height 71
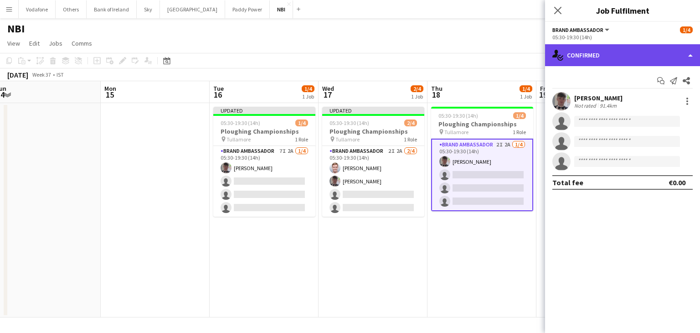
click at [601, 55] on div "single-neutral-actions-check-2 Confirmed" at bounding box center [622, 55] width 155 height 22
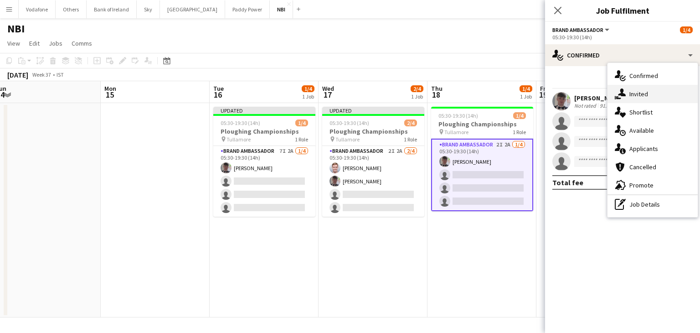
click at [649, 96] on div "single-neutral-actions-share-1 Invited" at bounding box center [653, 94] width 90 height 18
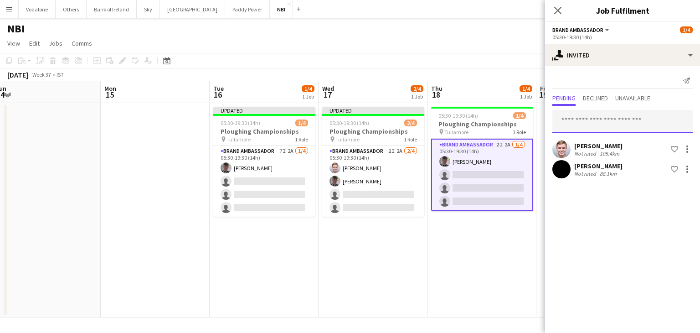
click at [593, 117] on input "text" at bounding box center [623, 121] width 140 height 23
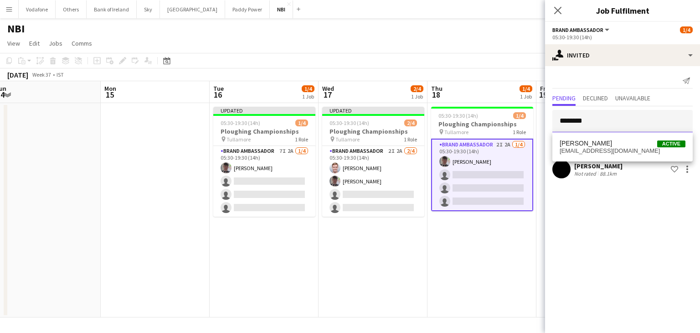
type input "*******"
click at [602, 172] on div "88.1km" at bounding box center [608, 173] width 21 height 7
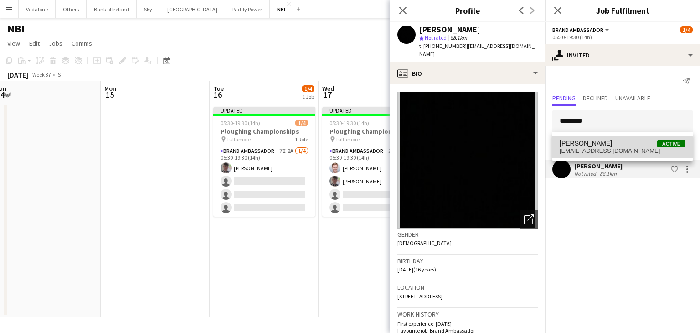
click at [600, 150] on span "[EMAIL_ADDRESS][DOMAIN_NAME]" at bounding box center [623, 150] width 126 height 7
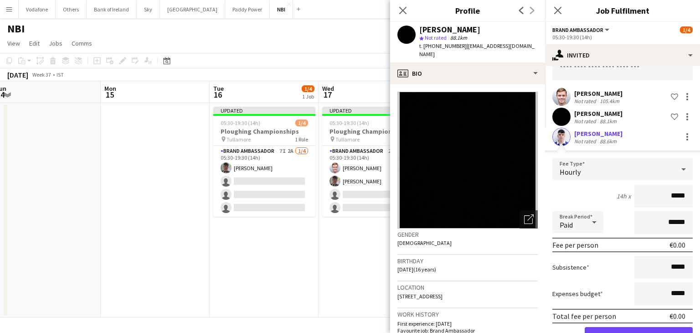
scroll to position [80, 0]
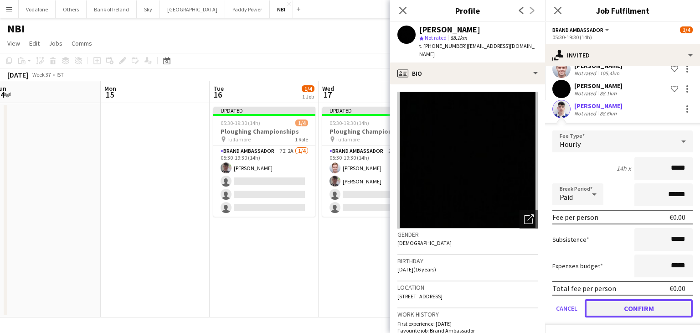
click at [617, 303] on button "Confirm" at bounding box center [639, 308] width 108 height 18
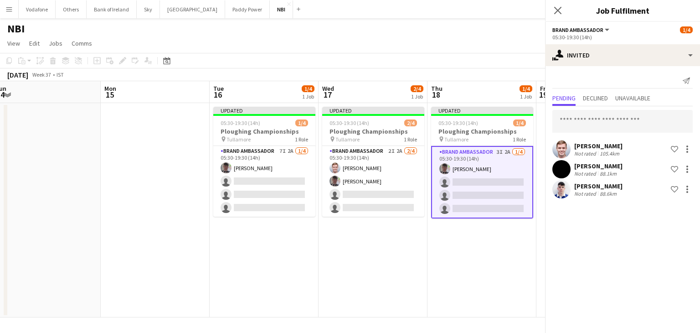
scroll to position [0, 0]
click at [505, 291] on app-date-cell "Updated 05:30-19:30 (14h) 1/4 Ploughing Championships pin Tullamore 1 Role Bran…" at bounding box center [482, 210] width 109 height 214
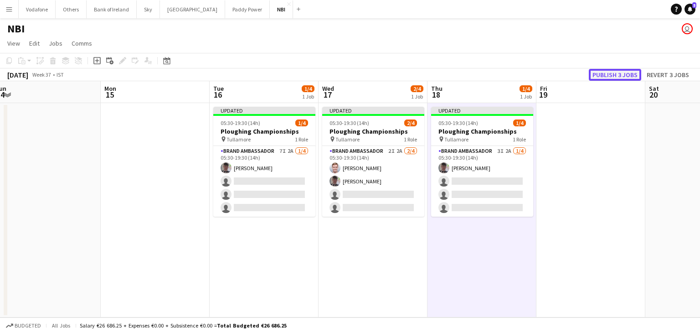
click at [627, 72] on button "Publish 3 jobs" at bounding box center [615, 75] width 52 height 12
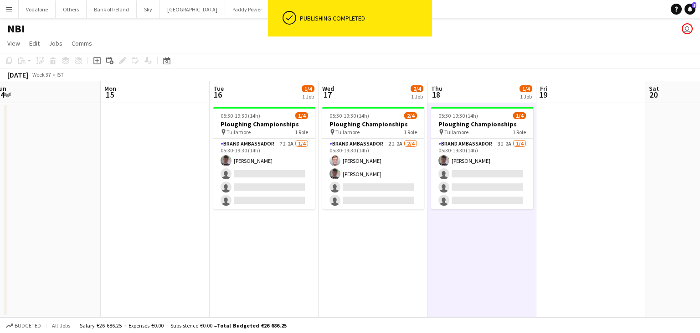
click at [106, 139] on app-date-cell at bounding box center [155, 210] width 109 height 214
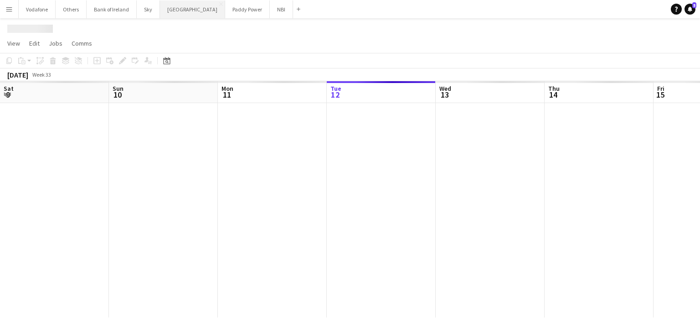
scroll to position [0, 218]
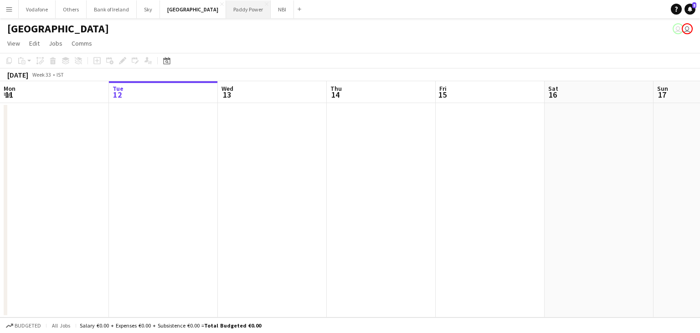
click at [226, 6] on button "Paddy Power Close" at bounding box center [248, 9] width 45 height 18
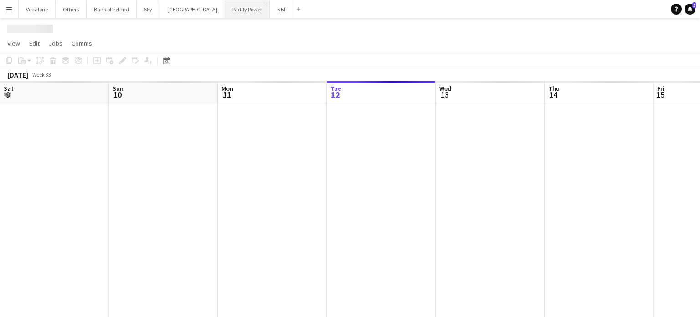
scroll to position [0, 218]
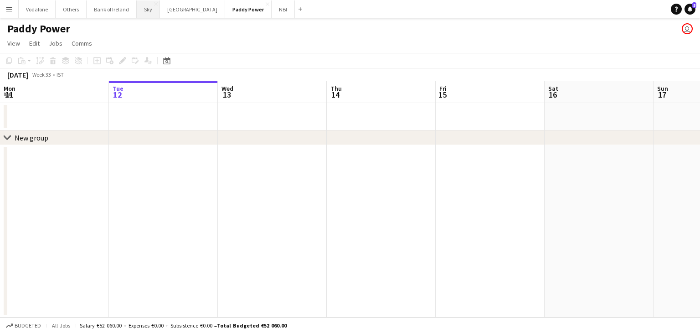
click at [150, 8] on button "Sky Close" at bounding box center [148, 9] width 23 height 18
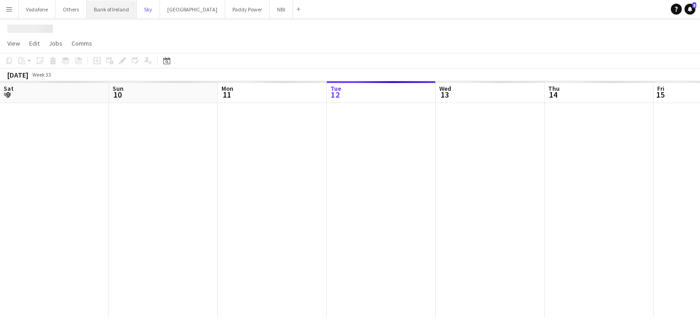
scroll to position [0, 218]
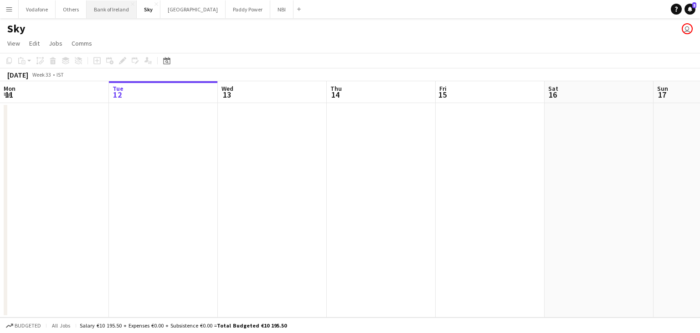
click at [108, 8] on button "Bank of Ireland Close" at bounding box center [112, 9] width 50 height 18
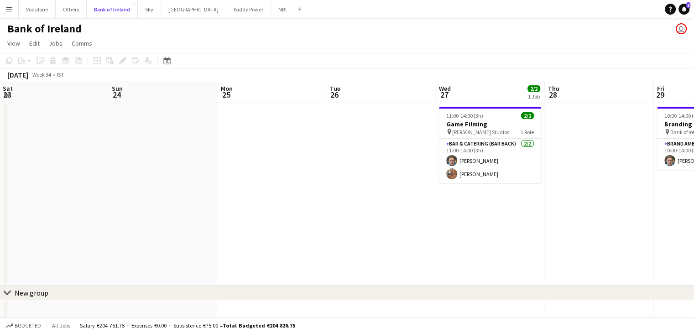
scroll to position [0, 223]
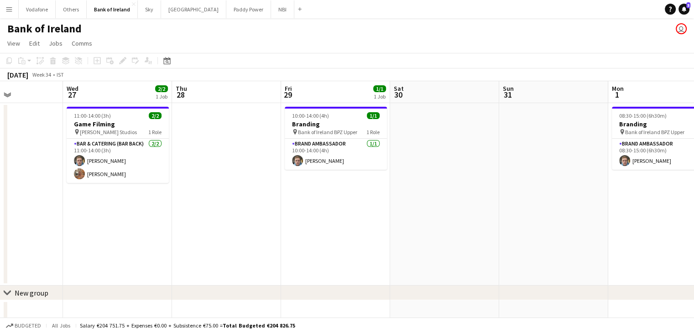
drag, startPoint x: 629, startPoint y: 203, endPoint x: 261, endPoint y: 230, distance: 369.0
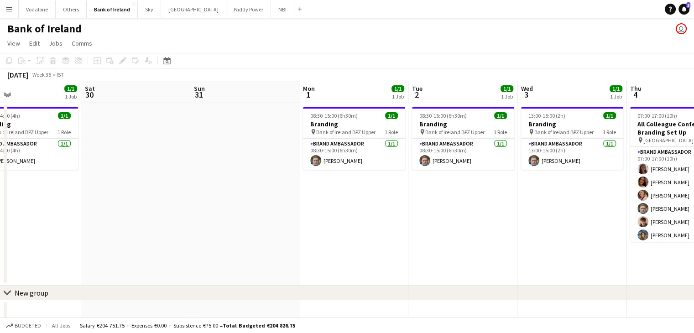
drag, startPoint x: 591, startPoint y: 209, endPoint x: 283, endPoint y: 228, distance: 309.2
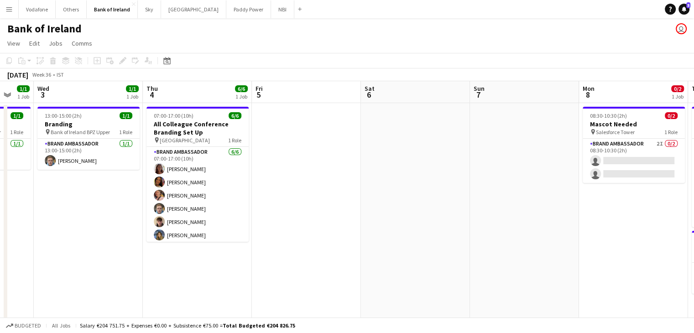
drag, startPoint x: 531, startPoint y: 245, endPoint x: 48, endPoint y: 260, distance: 483.6
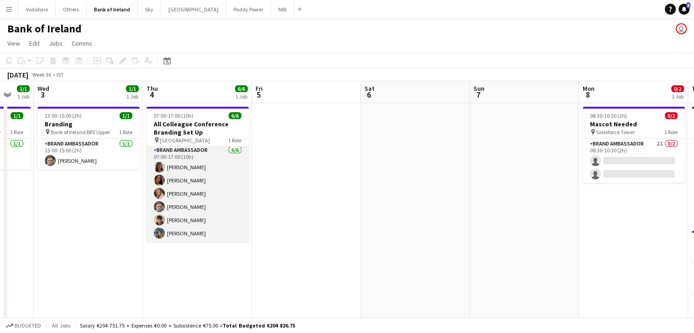
scroll to position [0, 0]
